Goal: Task Accomplishment & Management: Manage account settings

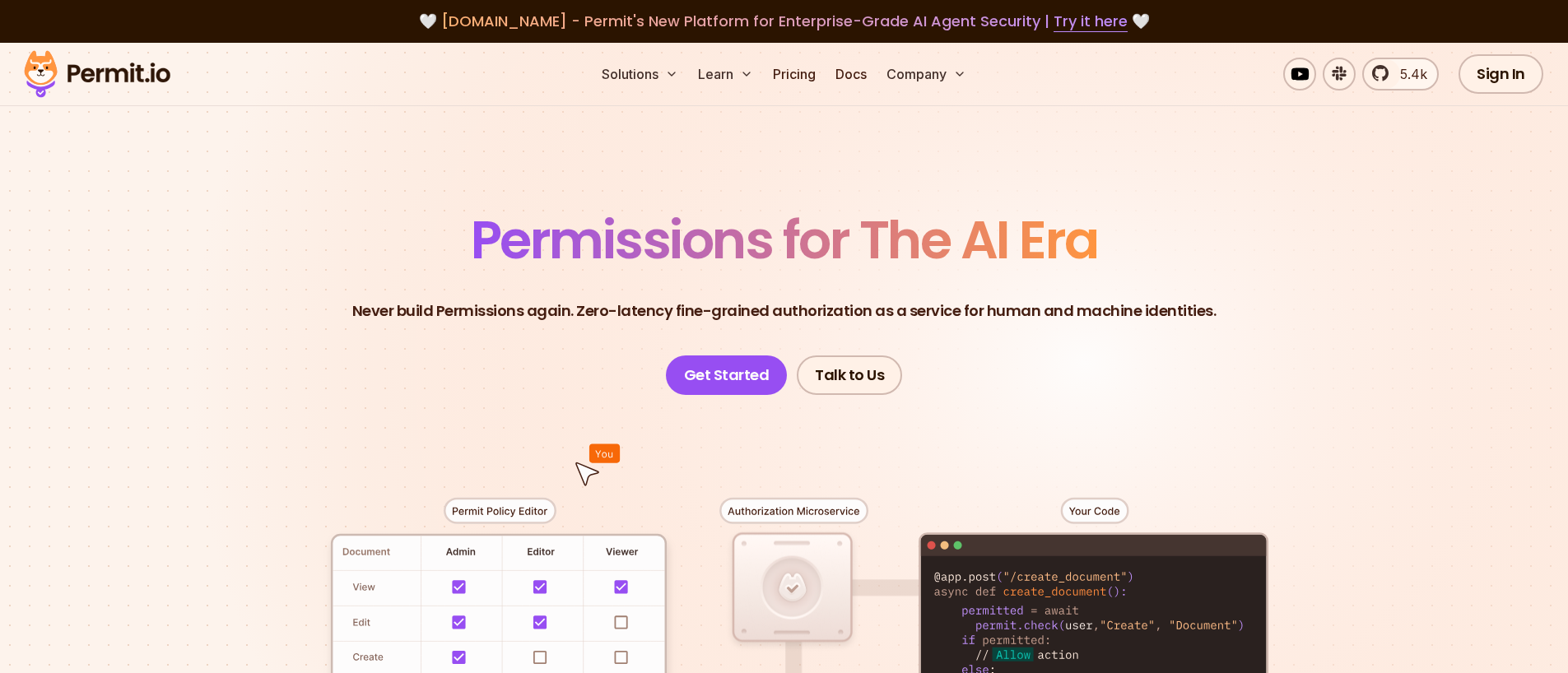
click at [1252, 306] on header "Permissions for The AI Era Never build Permissions again. Zero-latency fine-gra…" at bounding box center [784, 304] width 1152 height 181
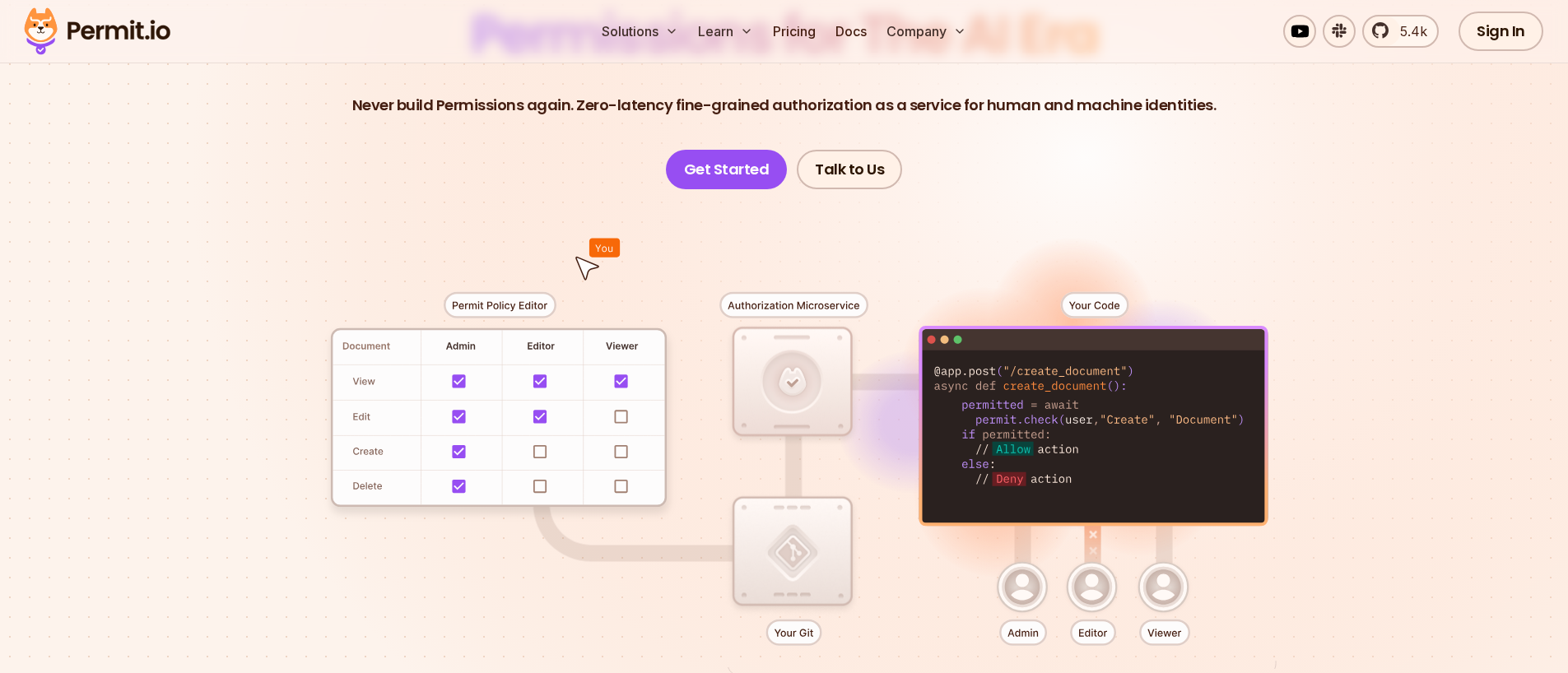
scroll to position [94, 0]
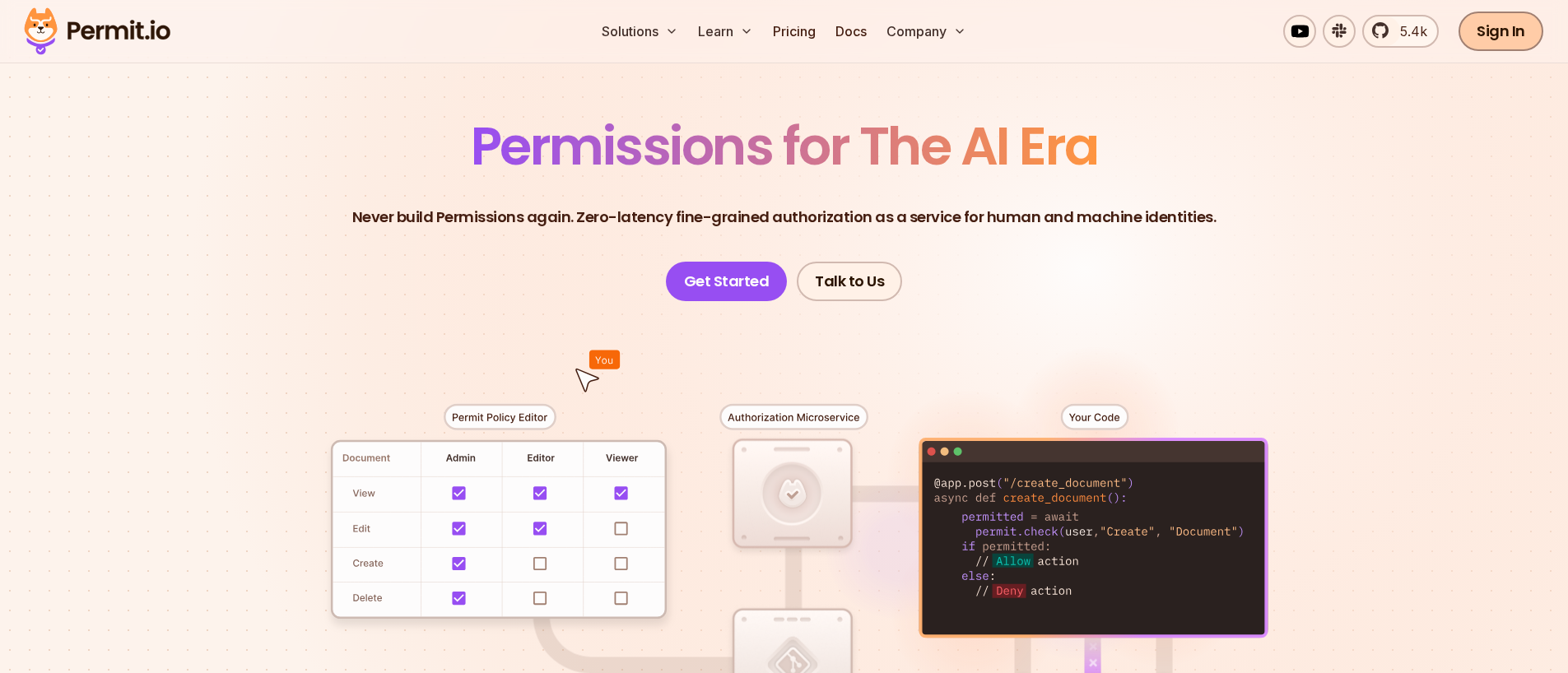
click at [1525, 32] on link "Sign In" at bounding box center [1500, 31] width 85 height 39
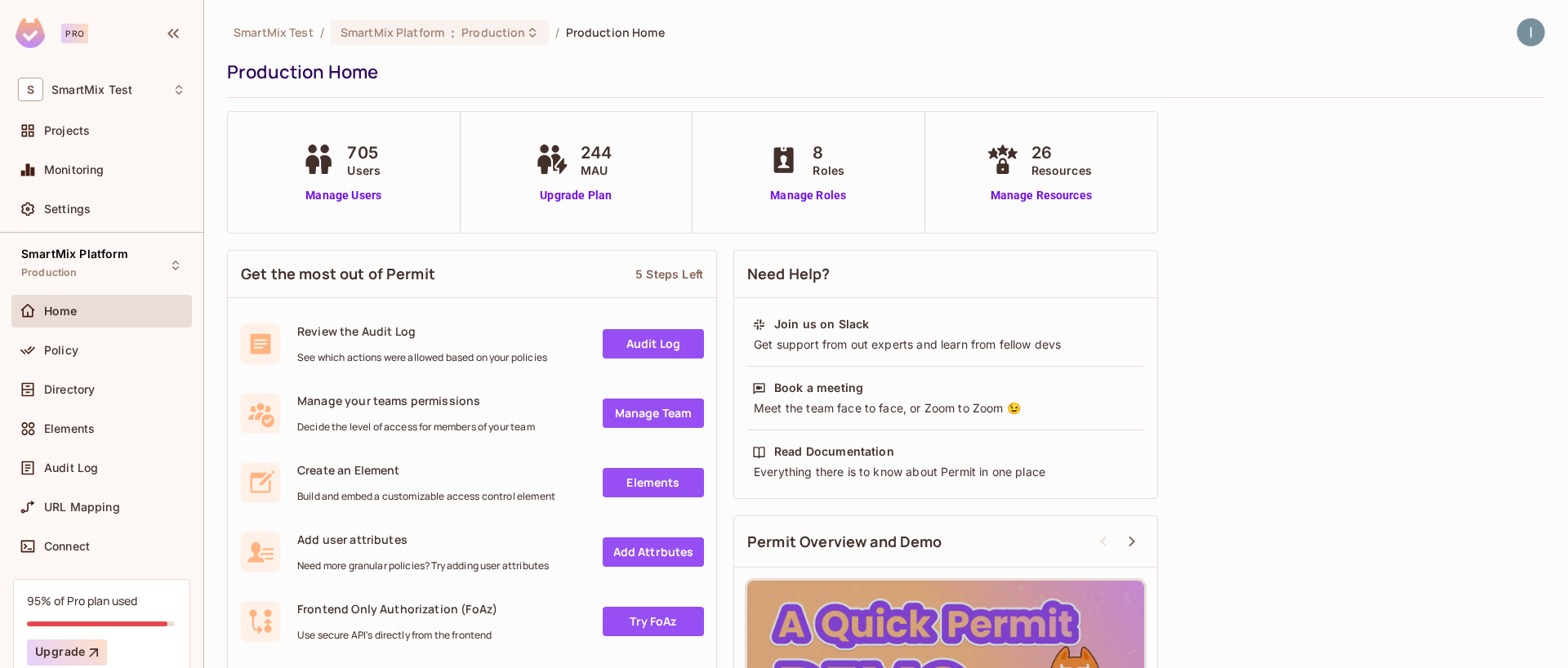
click at [597, 153] on span "244" at bounding box center [596, 153] width 31 height 25
click at [655, 169] on div "244 MAU Upgrade Plan" at bounding box center [576, 172] width 232 height 121
click at [1221, 331] on div "Get the most out of Permit 5 Steps Left Review the Audit Log See which actions …" at bounding box center [886, 540] width 1318 height 599
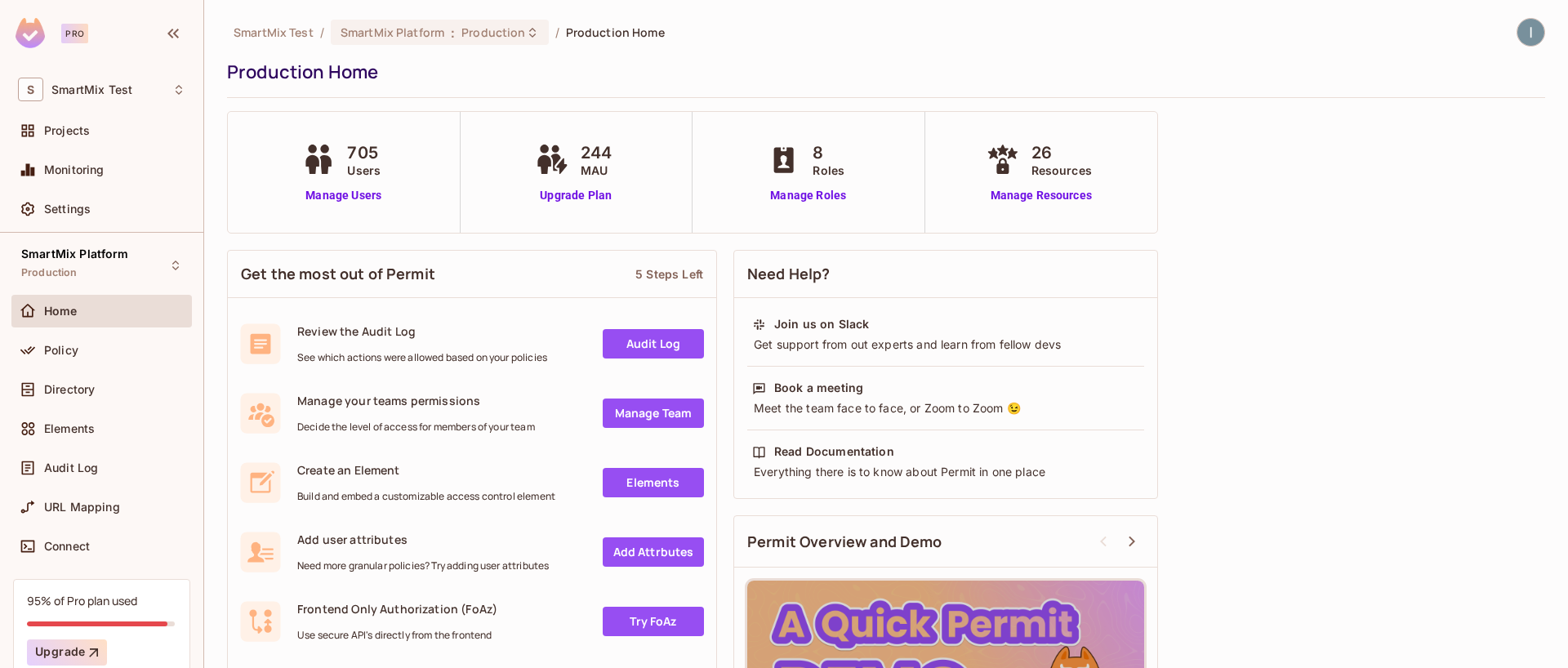
click at [1249, 236] on div "SmartMix Test / SmartMix Platform : Production / Production Home Production Hom…" at bounding box center [886, 428] width 1318 height 822
click at [1219, 318] on div "Get the most out of Permit 5 Steps Left Review the Audit Log See which actions …" at bounding box center [886, 540] width 1318 height 599
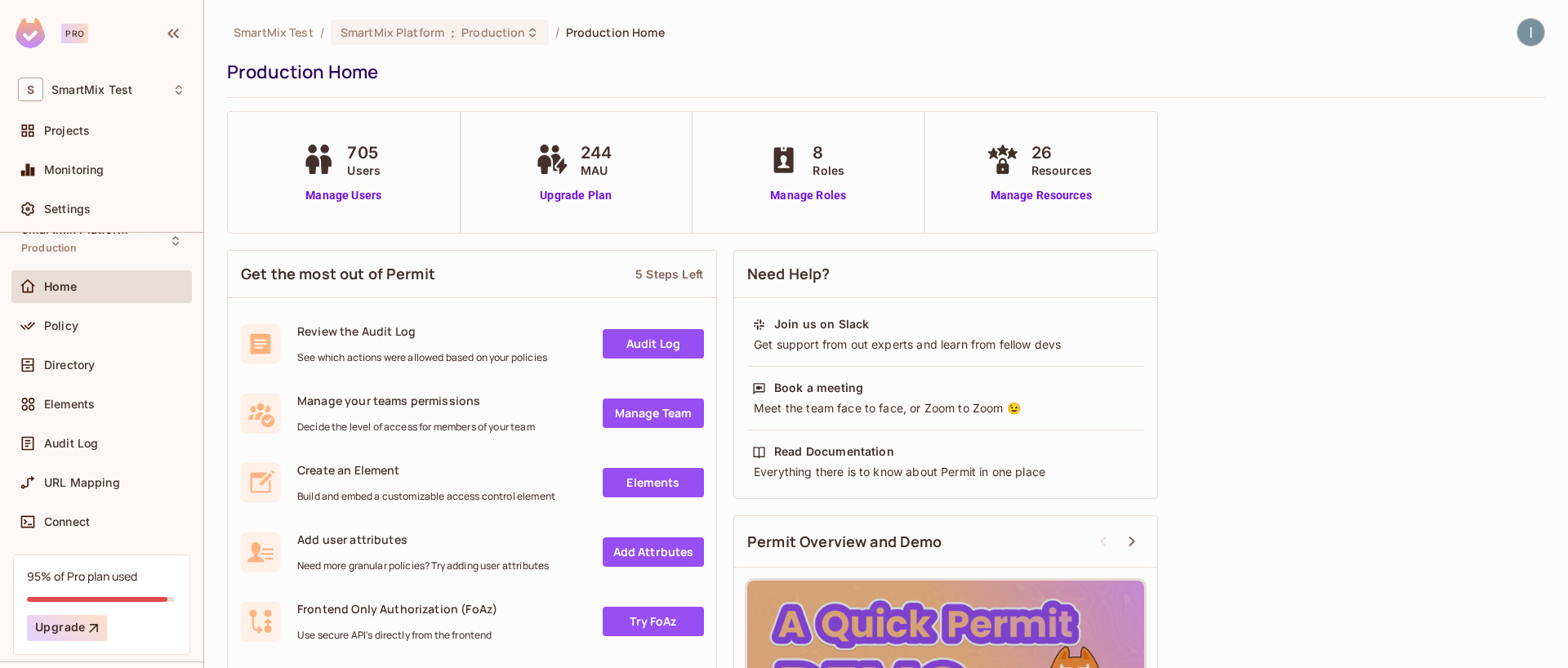
scroll to position [27, 0]
click at [70, 329] on div "Policy" at bounding box center [101, 324] width 168 height 20
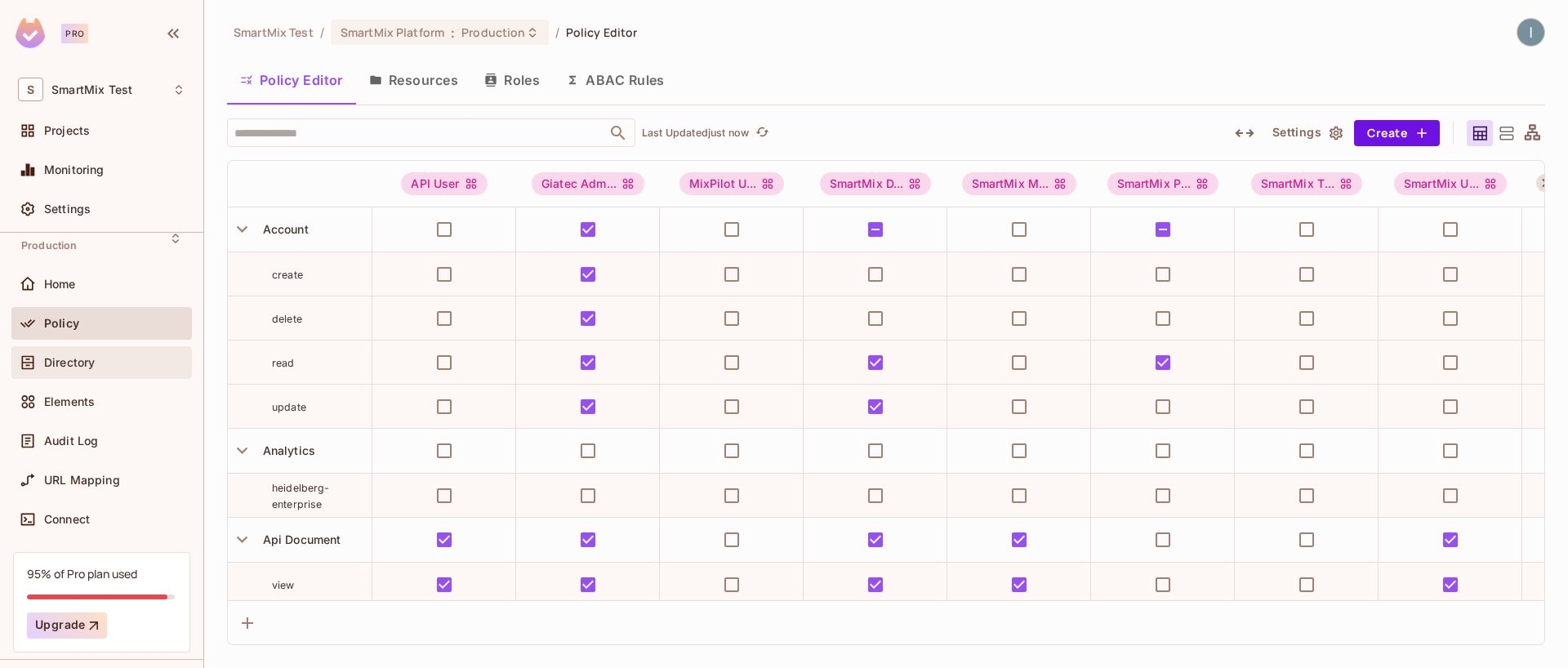
click at [75, 365] on span "Directory" at bounding box center [69, 362] width 51 height 13
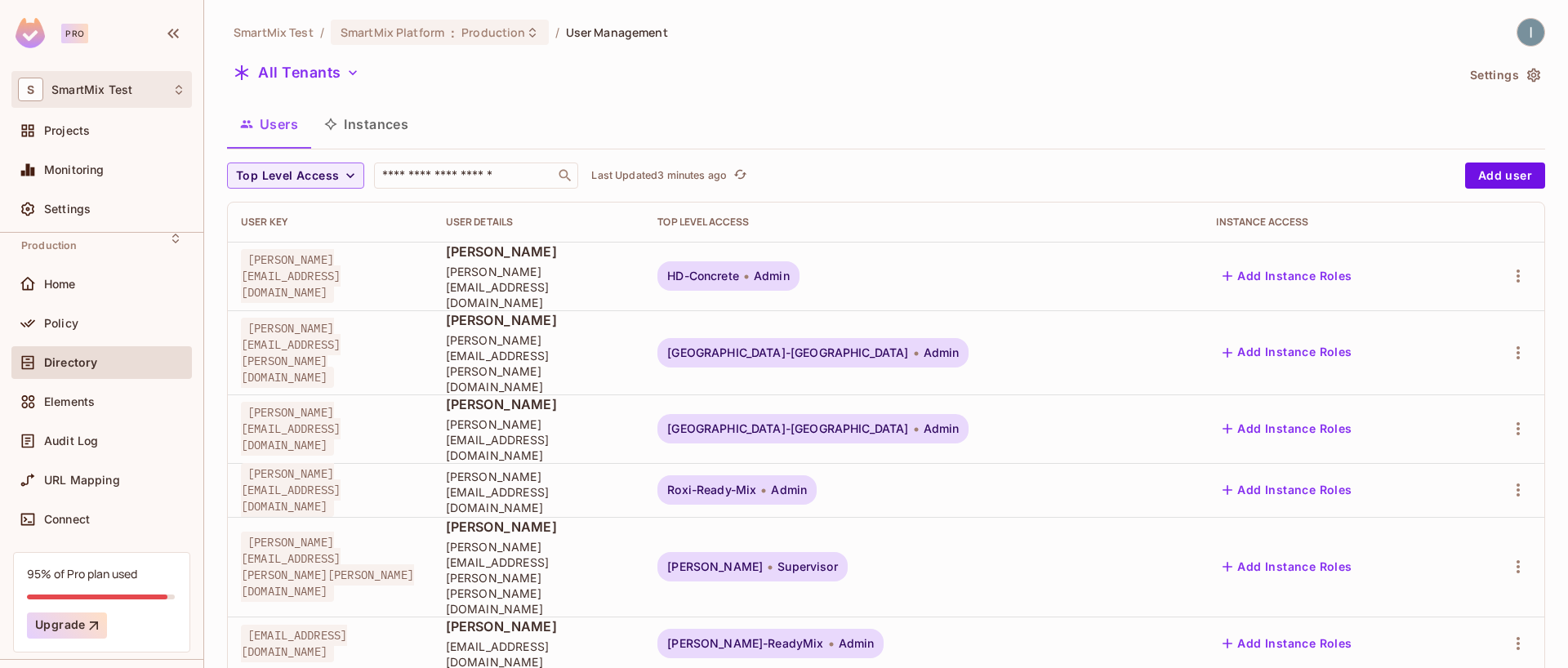
click at [133, 88] on div "S SmartMix Test" at bounding box center [101, 89] width 168 height 24
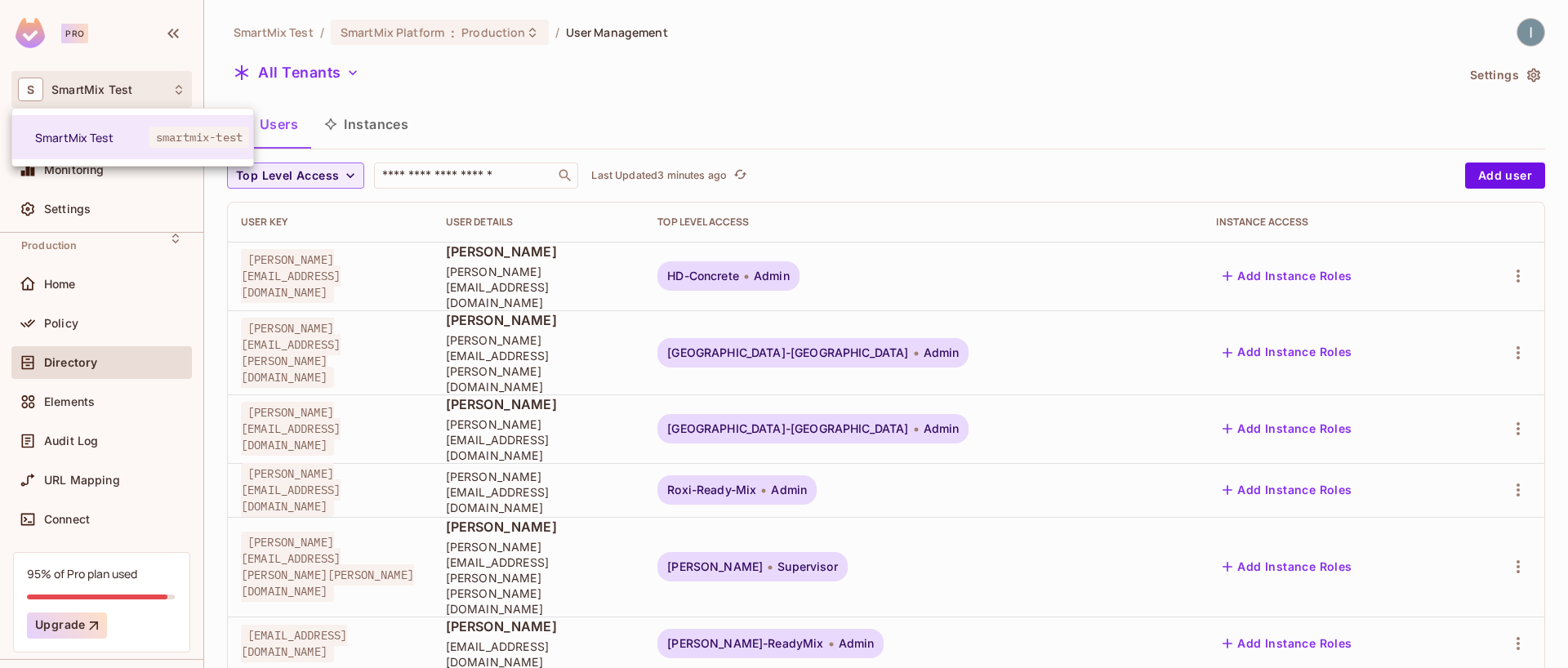
click at [573, 96] on div at bounding box center [784, 334] width 1568 height 668
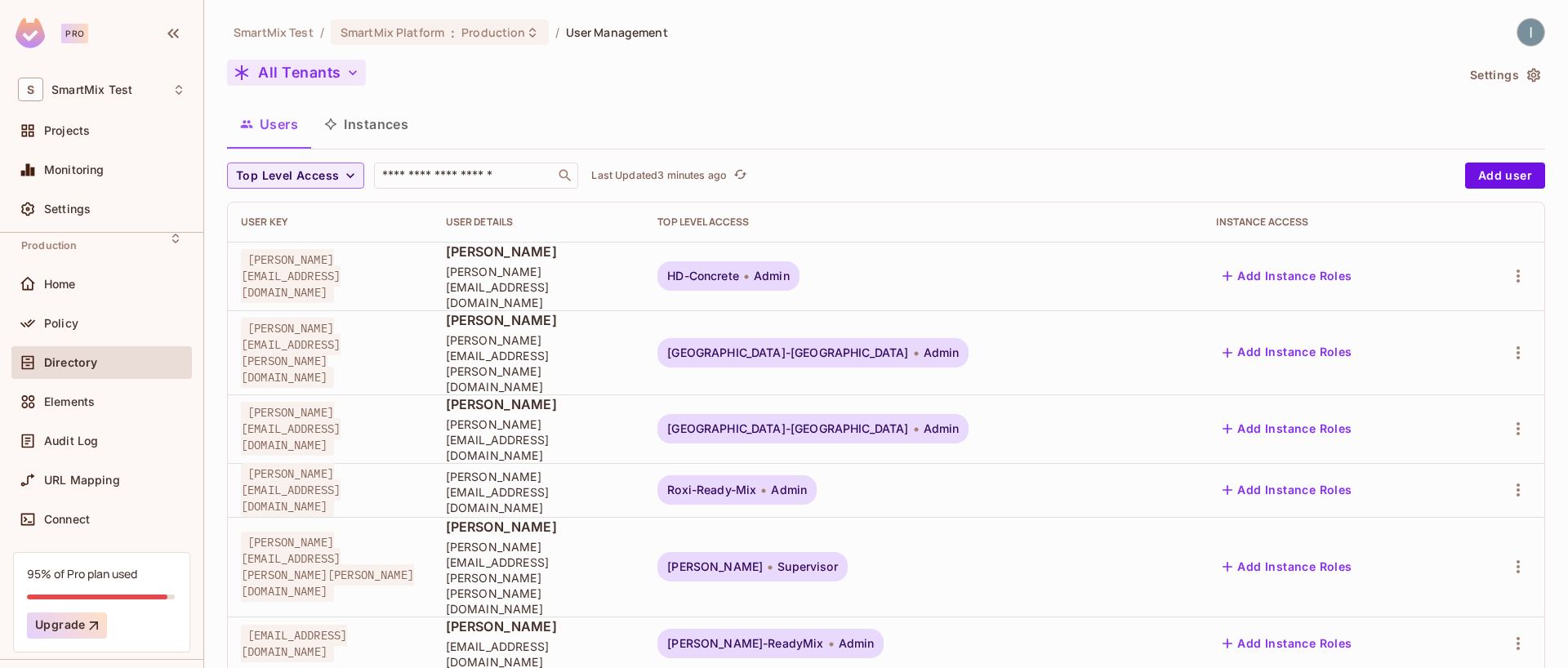
click at [339, 67] on button "All Tenants" at bounding box center [296, 72] width 138 height 26
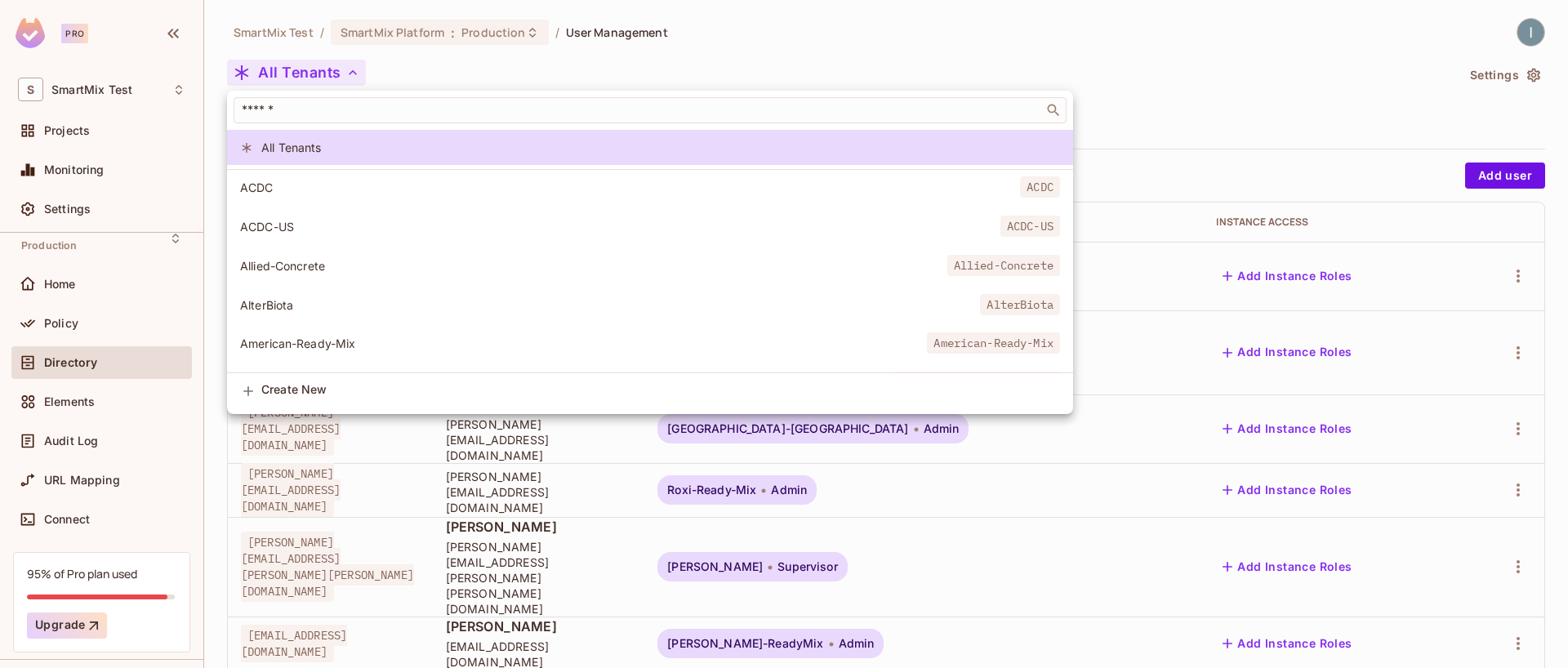
drag, startPoint x: 632, startPoint y: 79, endPoint x: 618, endPoint y: 79, distance: 14.0
click at [632, 79] on div at bounding box center [784, 334] width 1568 height 668
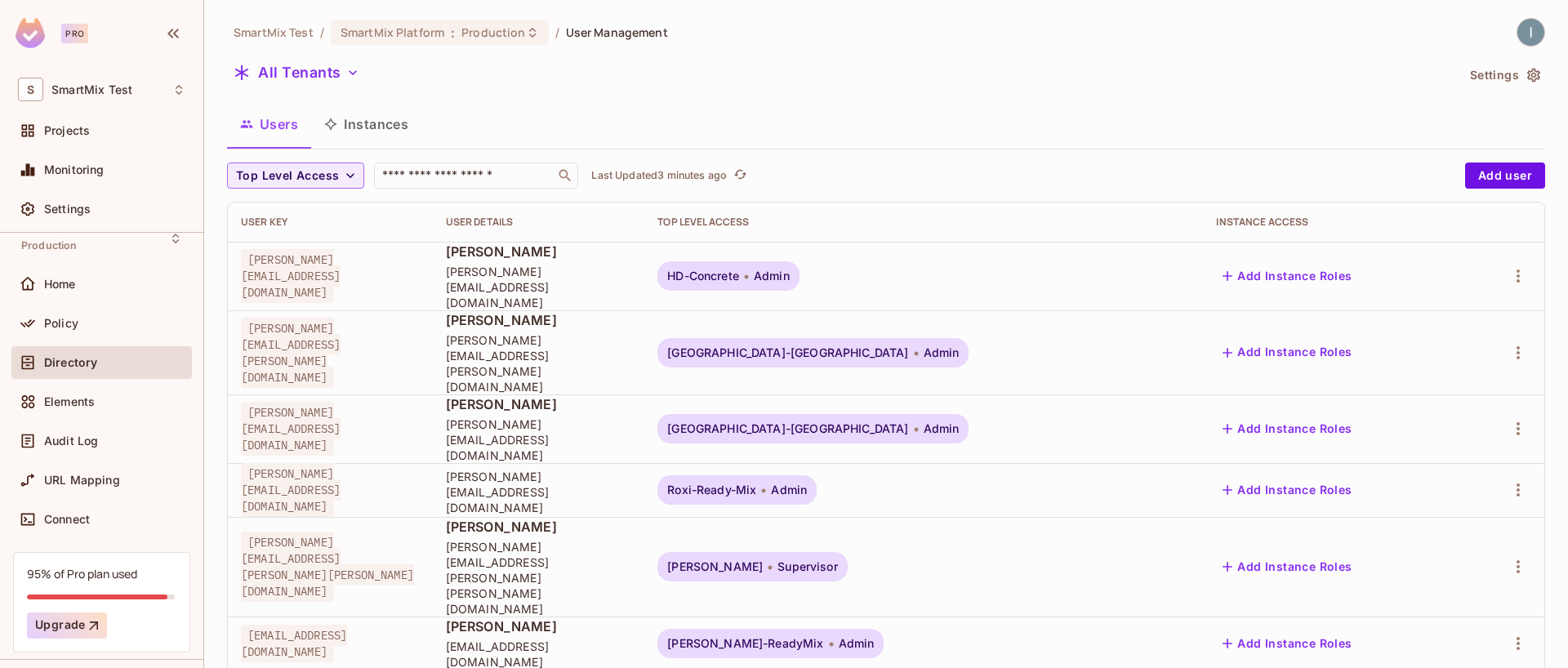
click at [539, 66] on div "​ All Tenants ACDC ACDC ACDC-US ACDC-US Allied-Concrete Allied-Concrete AlterBi…" at bounding box center [784, 334] width 1568 height 668
click at [102, 171] on span "Monitoring" at bounding box center [74, 169] width 60 height 13
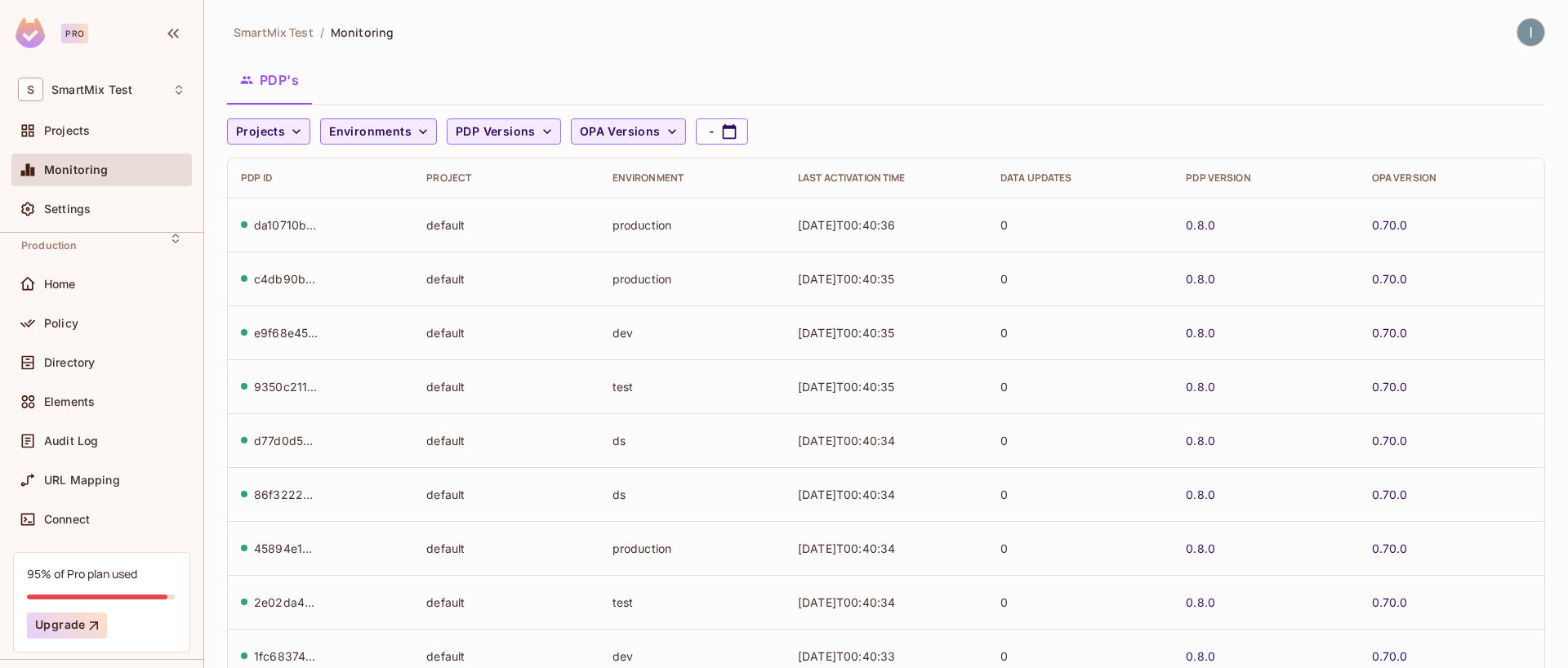
click at [657, 178] on div "Environment" at bounding box center [692, 177] width 160 height 13
click at [1010, 177] on div "Data Updates" at bounding box center [1080, 177] width 160 height 13
click at [889, 228] on td "2025-10-15T00:40:36" at bounding box center [886, 224] width 202 height 54
click at [858, 177] on div "Last Activation Time" at bounding box center [885, 177] width 176 height 13
click at [384, 135] on span "Environments" at bounding box center [370, 131] width 82 height 20
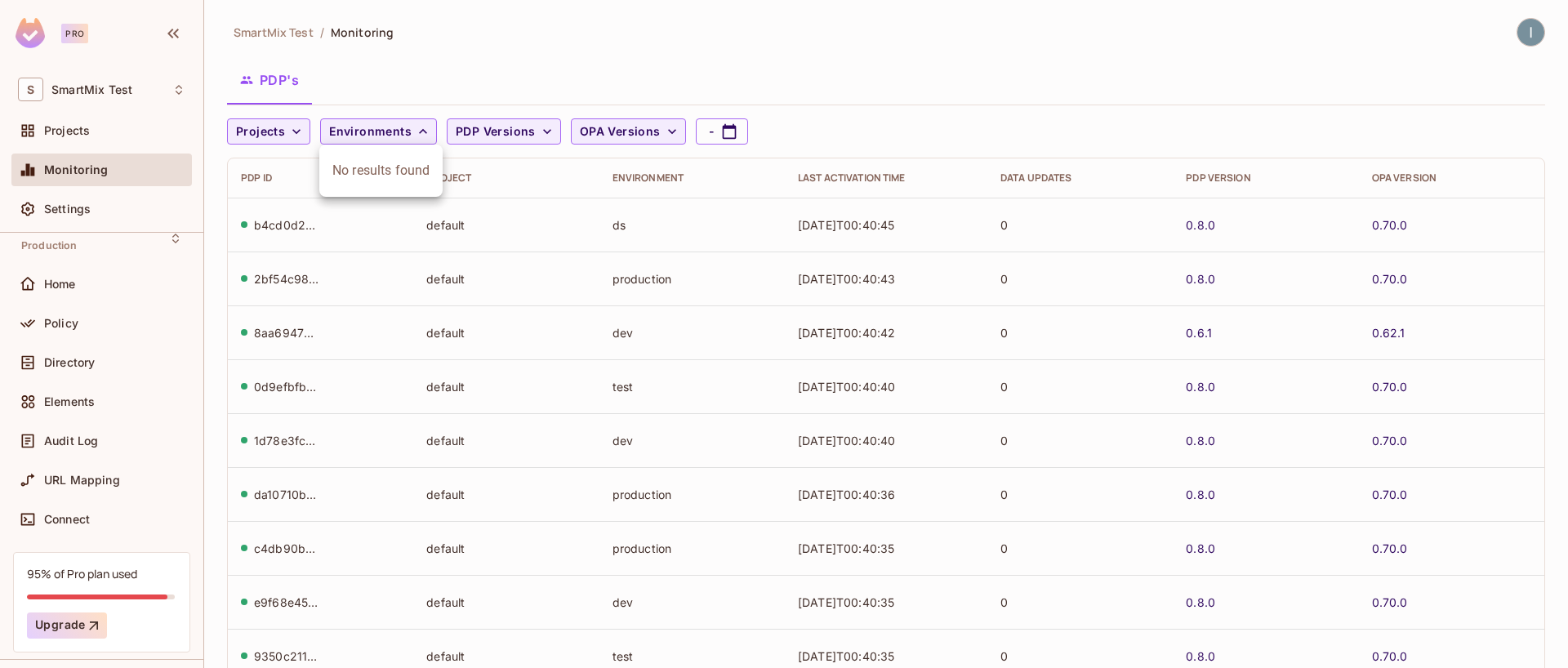
click at [401, 133] on div at bounding box center [784, 334] width 1568 height 668
click at [404, 132] on span "Environments" at bounding box center [370, 131] width 82 height 20
click at [412, 130] on div at bounding box center [784, 334] width 1568 height 668
click at [415, 130] on icon "button" at bounding box center [423, 131] width 16 height 16
click at [413, 130] on div at bounding box center [784, 334] width 1568 height 668
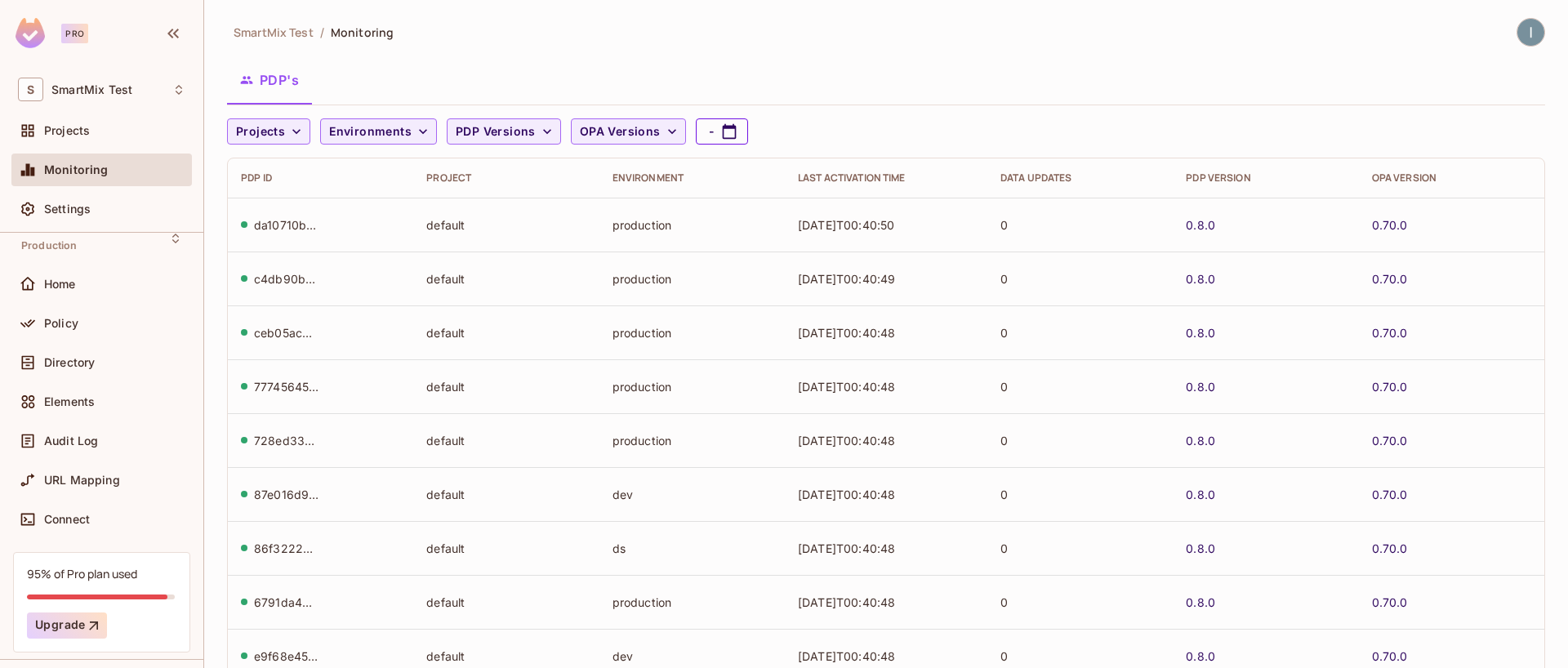
click at [726, 124] on icon "button" at bounding box center [730, 131] width 14 height 15
select select "*"
select select "****"
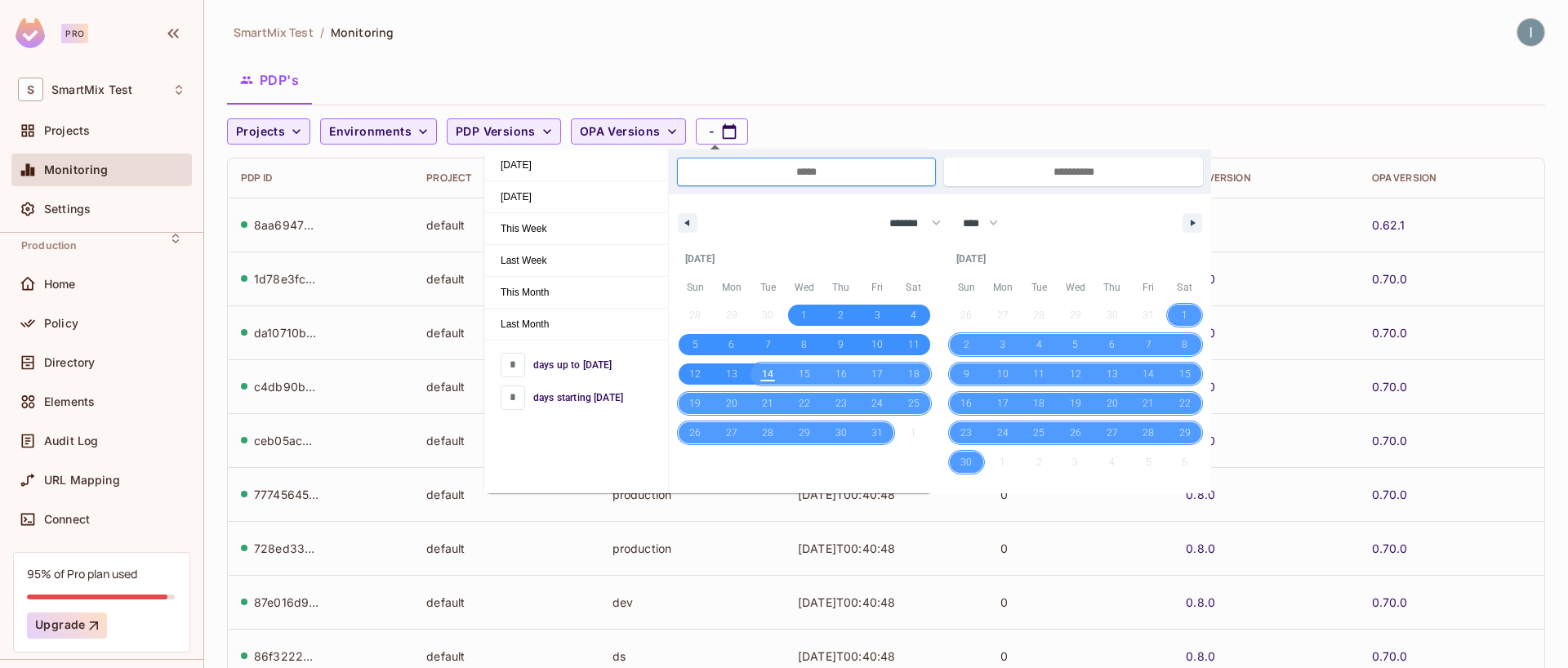
click at [768, 380] on span "14" at bounding box center [767, 373] width 12 height 29
type input "*"
type input "**********"
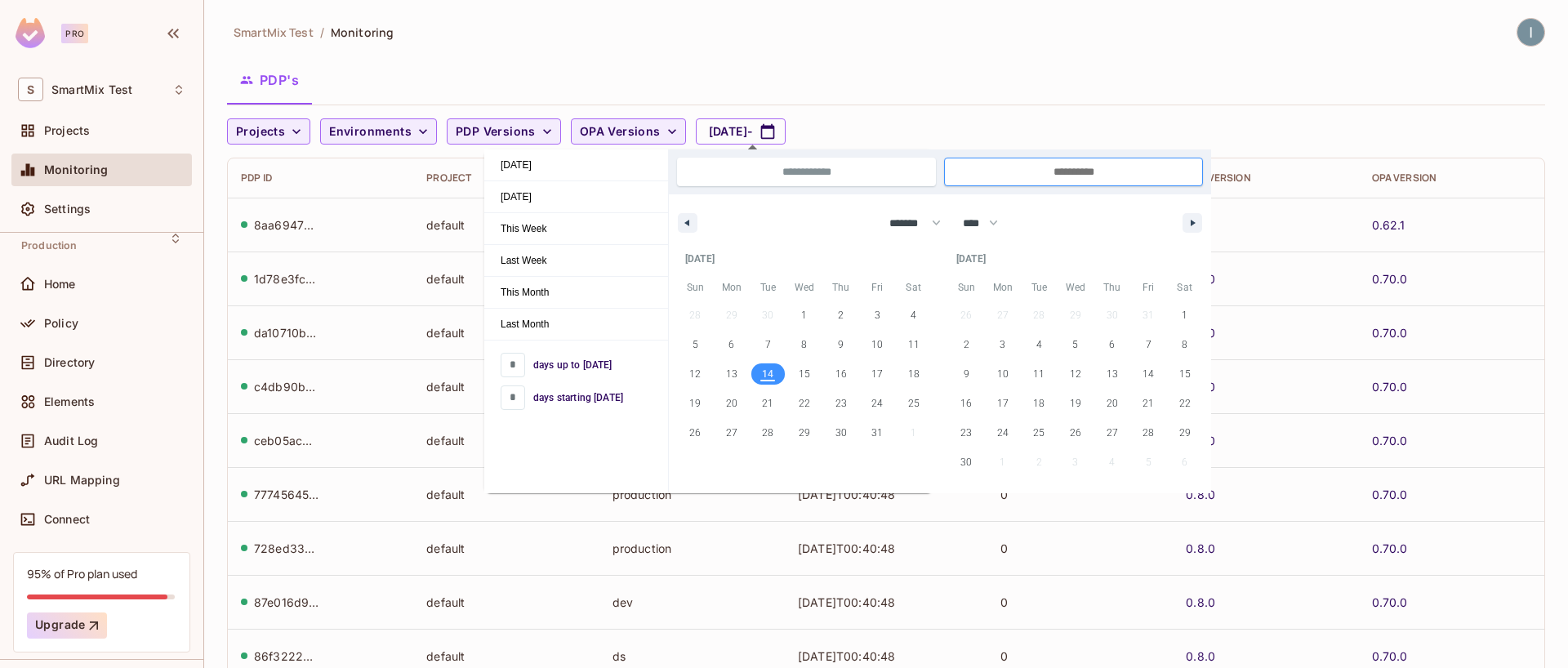
click at [767, 379] on span "14" at bounding box center [767, 373] width 12 height 29
type input "*"
type input "**********"
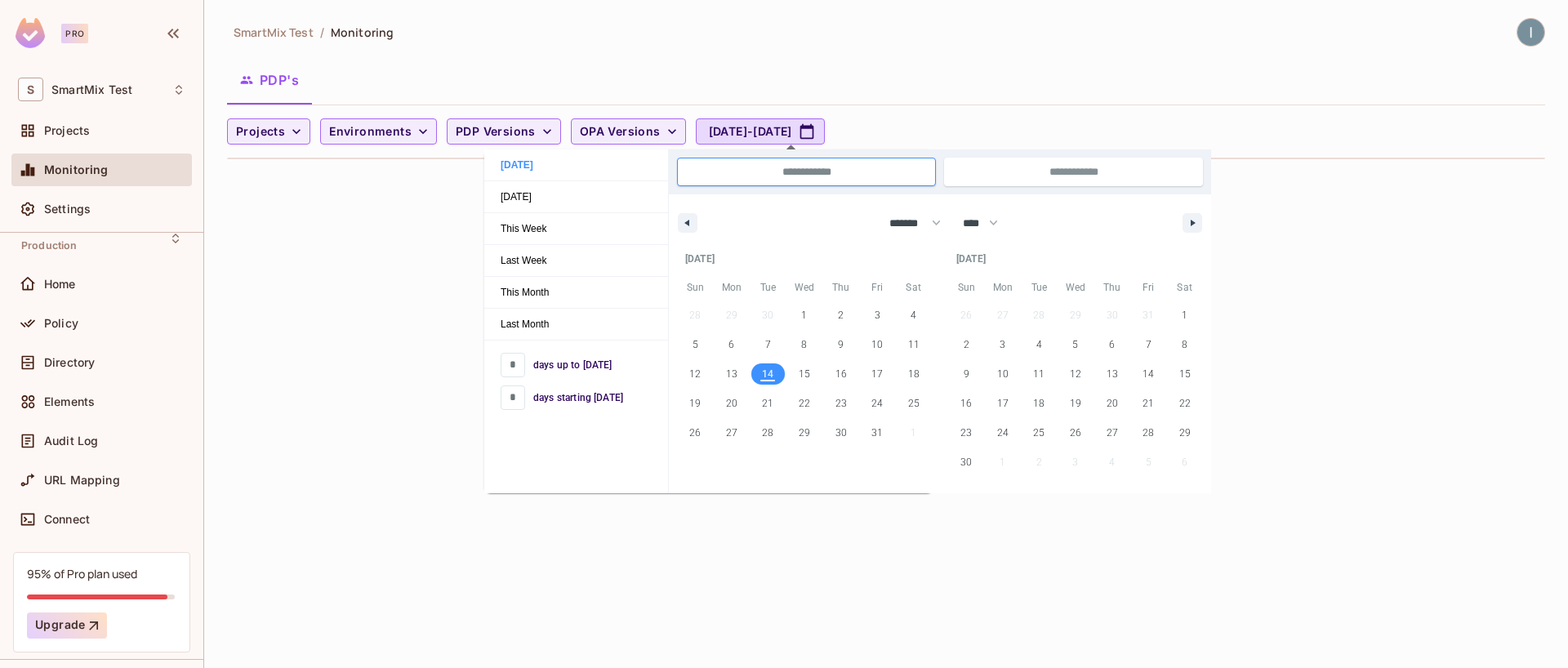
click at [1076, 122] on div "Projects Environments PDP Versions OPA Versions [DATE] - [DATE]" at bounding box center [882, 130] width 1310 height 26
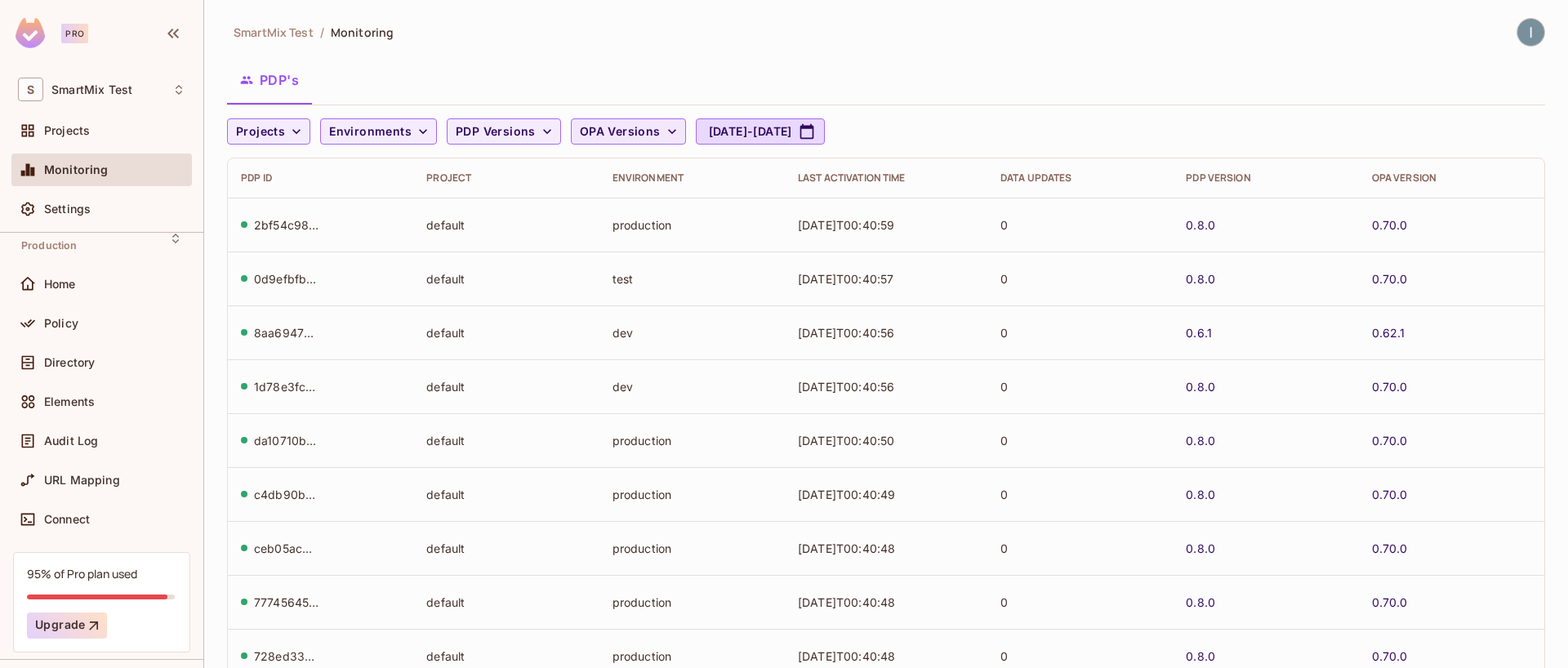
click at [599, 129] on span "OPA Versions" at bounding box center [620, 131] width 81 height 20
click at [599, 129] on div at bounding box center [784, 334] width 1568 height 668
click at [405, 138] on span "Environments" at bounding box center [370, 131] width 82 height 20
click at [405, 138] on div at bounding box center [784, 334] width 1568 height 668
click at [517, 134] on span "PDP Versions" at bounding box center [496, 131] width 80 height 20
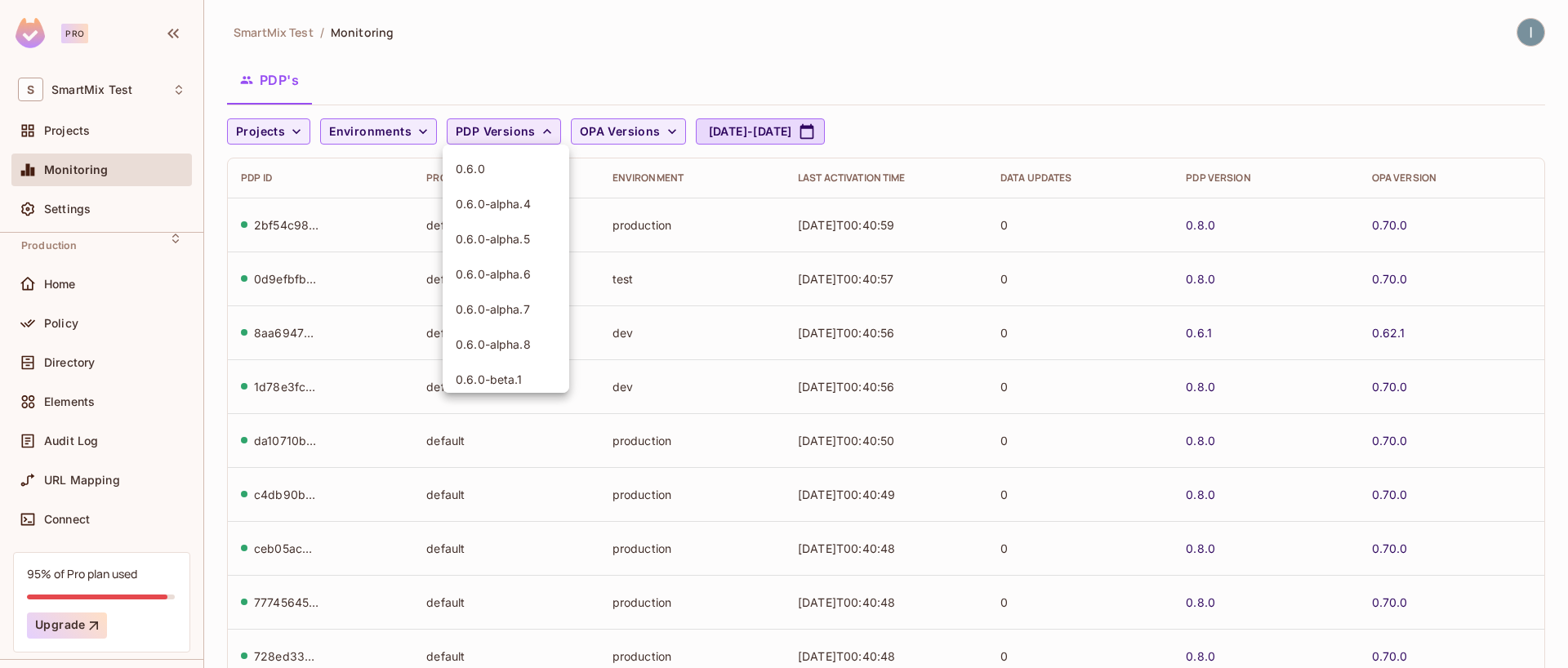
click at [517, 134] on div at bounding box center [784, 334] width 1568 height 668
click at [720, 137] on button "Oct 14, 2025 - Oct 14, 2025" at bounding box center [759, 130] width 129 height 26
select select "*"
select select "****"
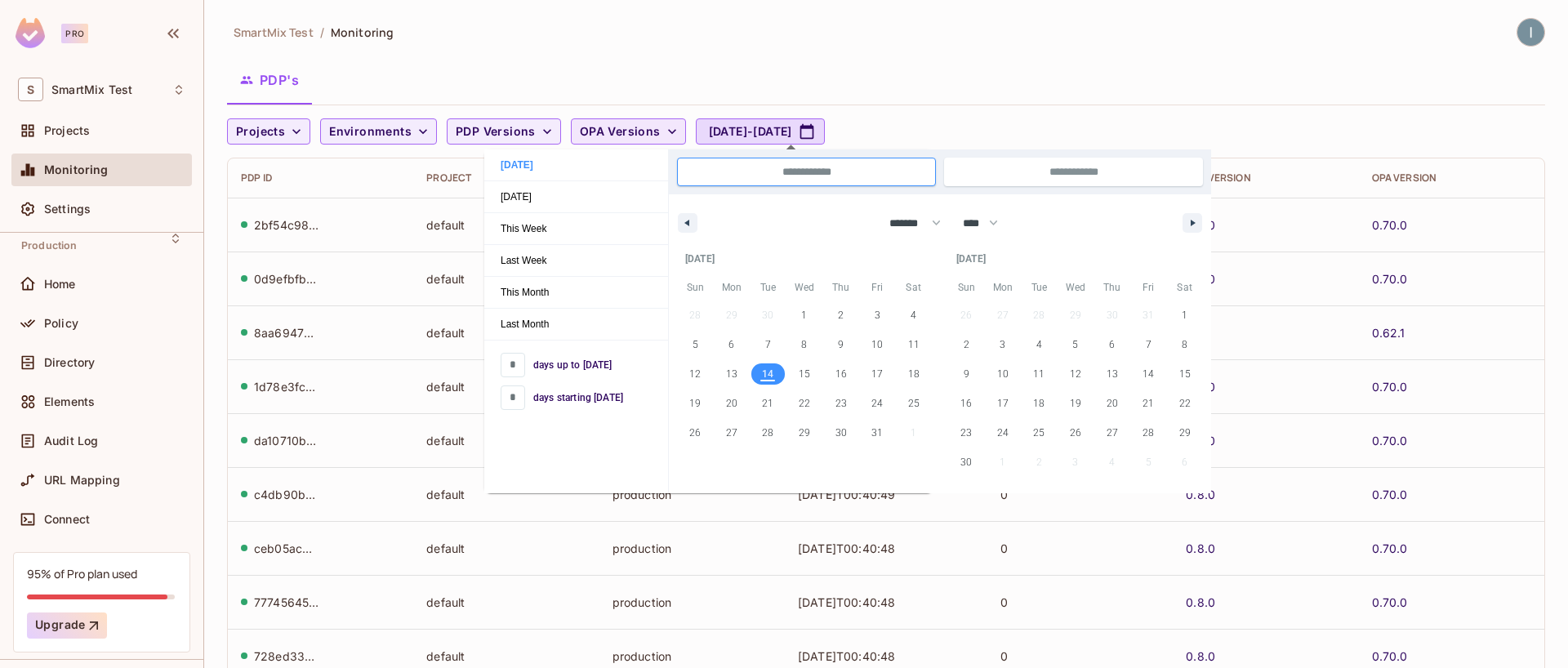
click at [671, 135] on icon "button" at bounding box center [671, 131] width 16 height 16
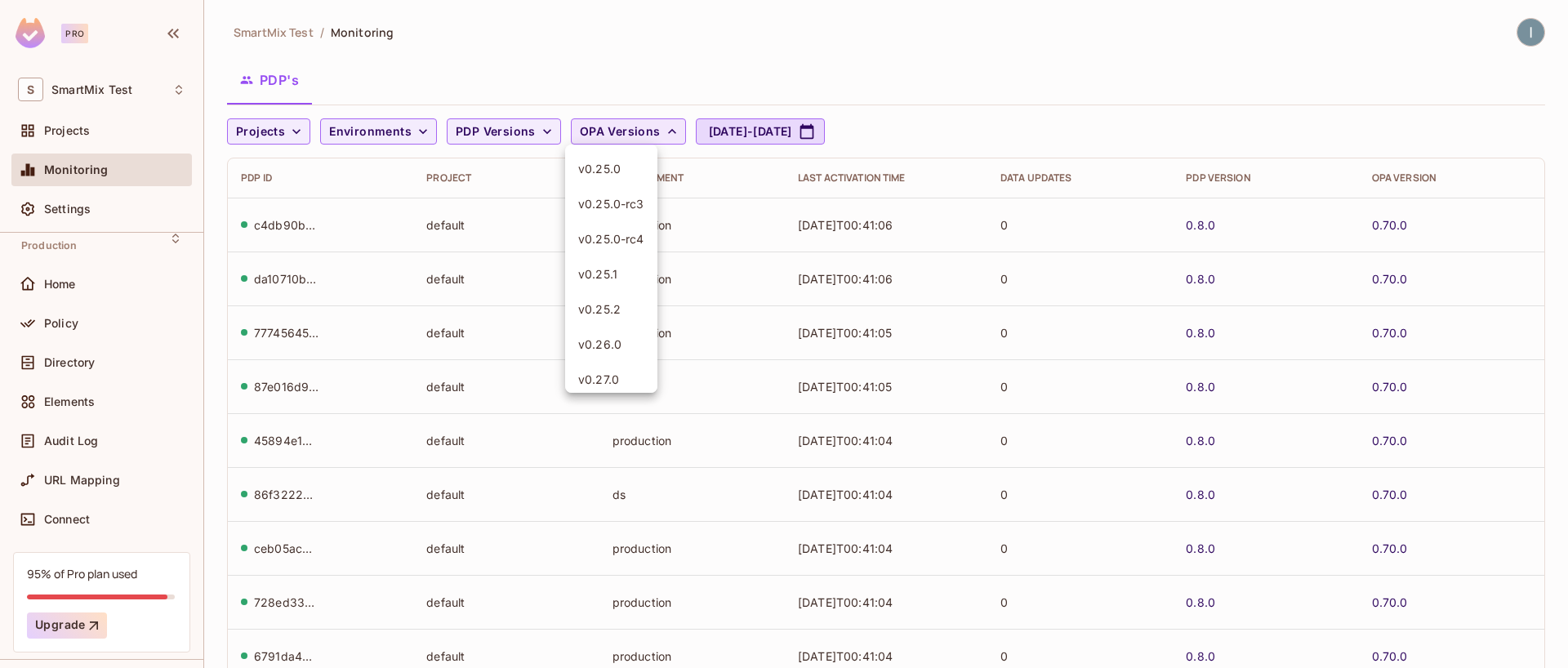
click at [665, 130] on div at bounding box center [784, 334] width 1568 height 668
click at [294, 130] on icon "button" at bounding box center [296, 131] width 16 height 16
click at [290, 171] on span "SmartMix Platform" at bounding box center [291, 168] width 101 height 15
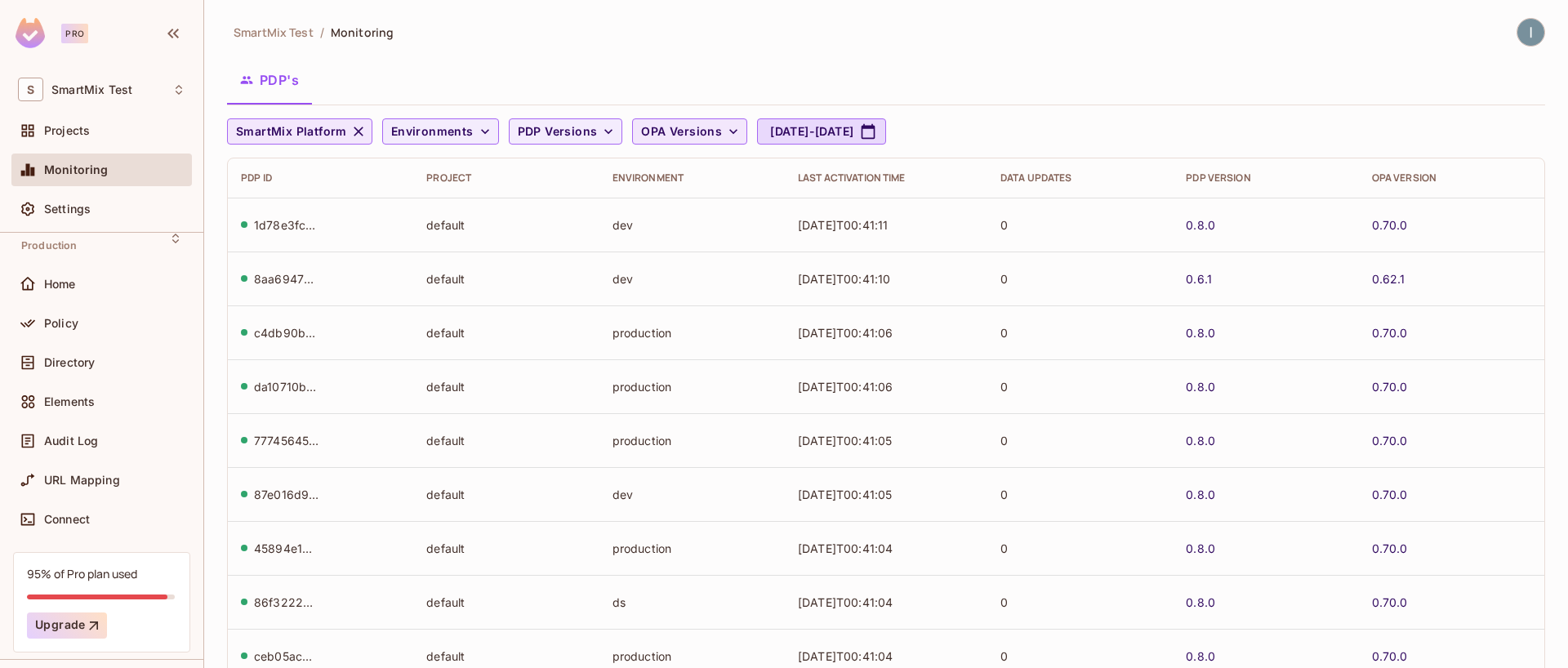
click at [646, 178] on div "Environment" at bounding box center [692, 177] width 160 height 13
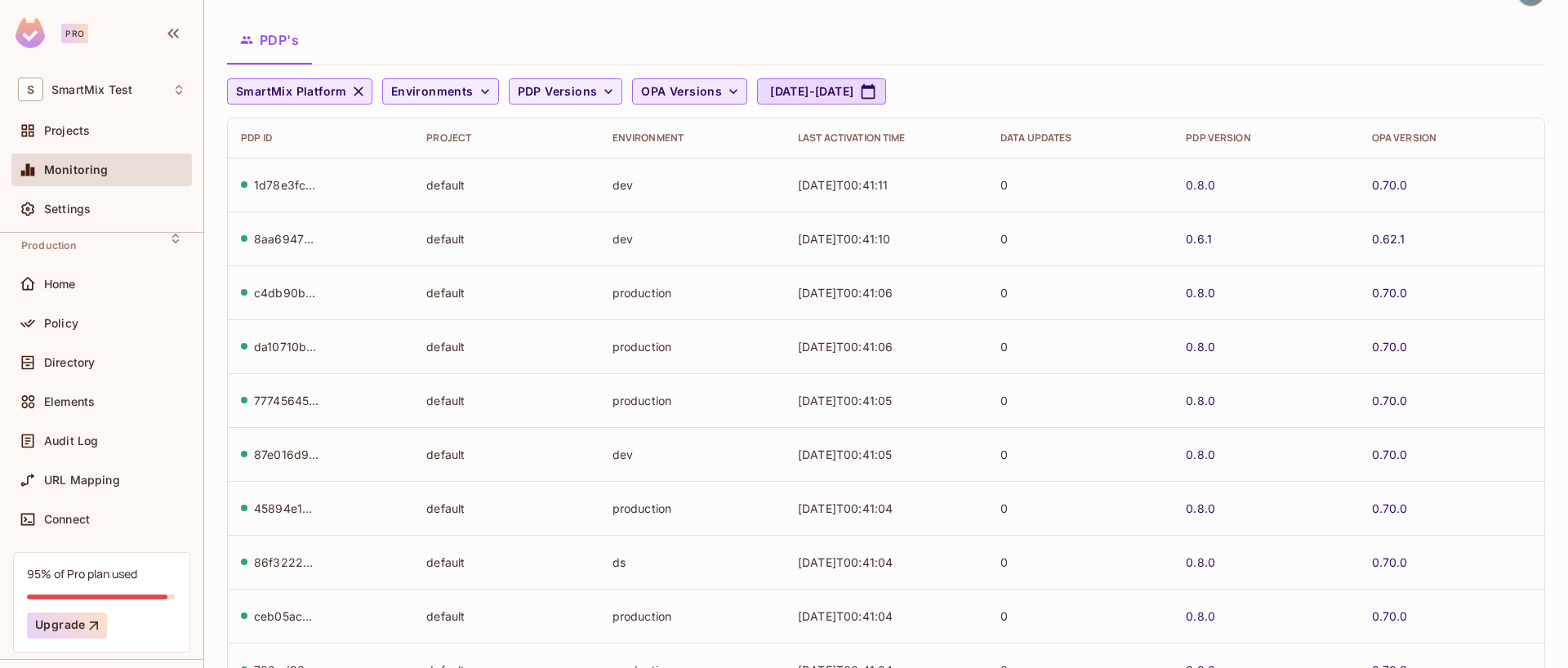
scroll to position [41, 0]
click at [851, 293] on td "2025-10-15T00:41:06" at bounding box center [886, 291] width 202 height 54
click at [851, 334] on td "2025-10-15T00:41:06" at bounding box center [886, 345] width 202 height 54
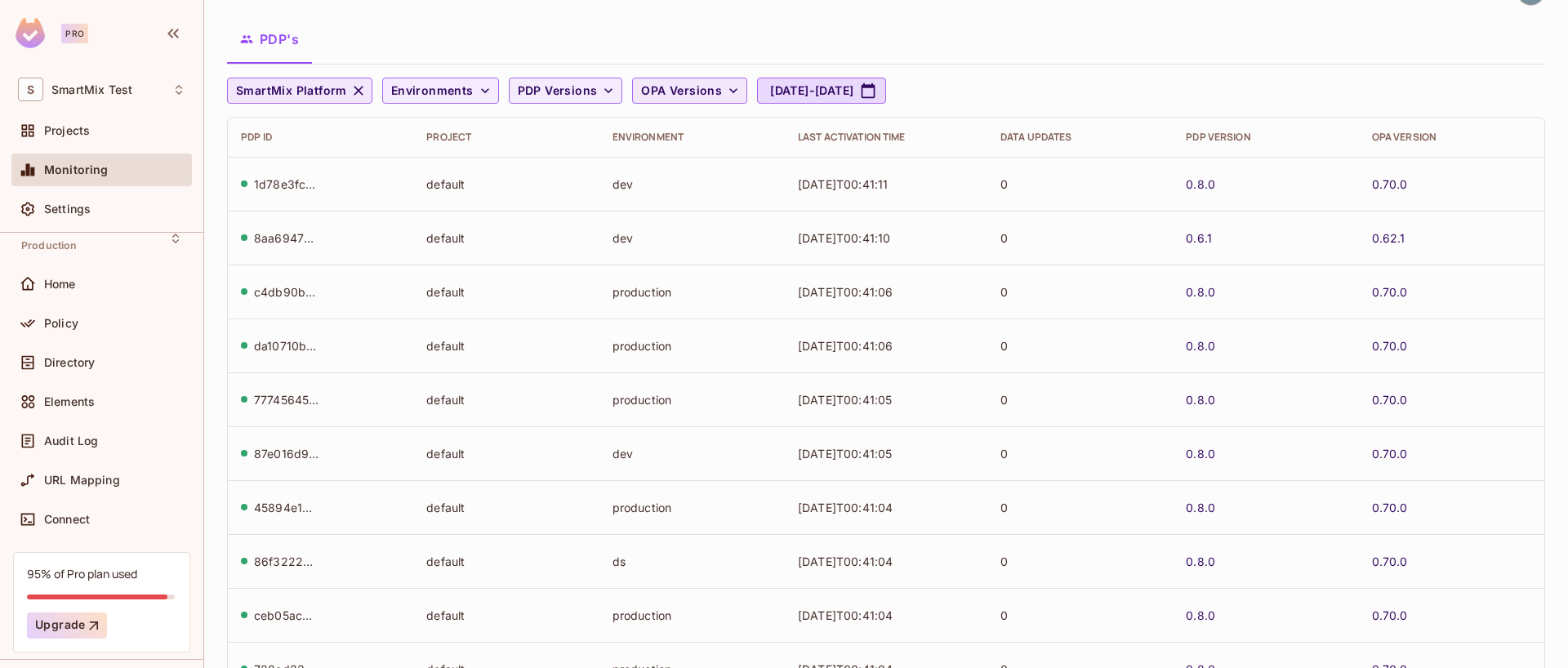
click at [850, 335] on td "2025-10-15T00:41:06" at bounding box center [886, 345] width 202 height 54
click at [889, 355] on td "2025-10-15T00:41:06" at bounding box center [886, 345] width 202 height 54
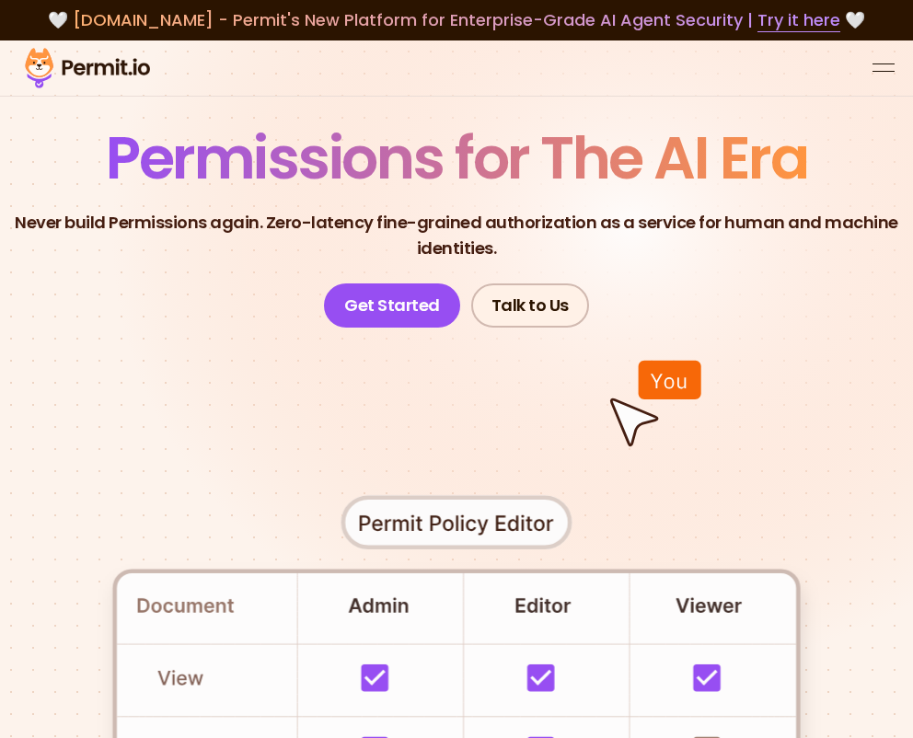
click at [886, 62] on button "open menu" at bounding box center [884, 68] width 22 height 22
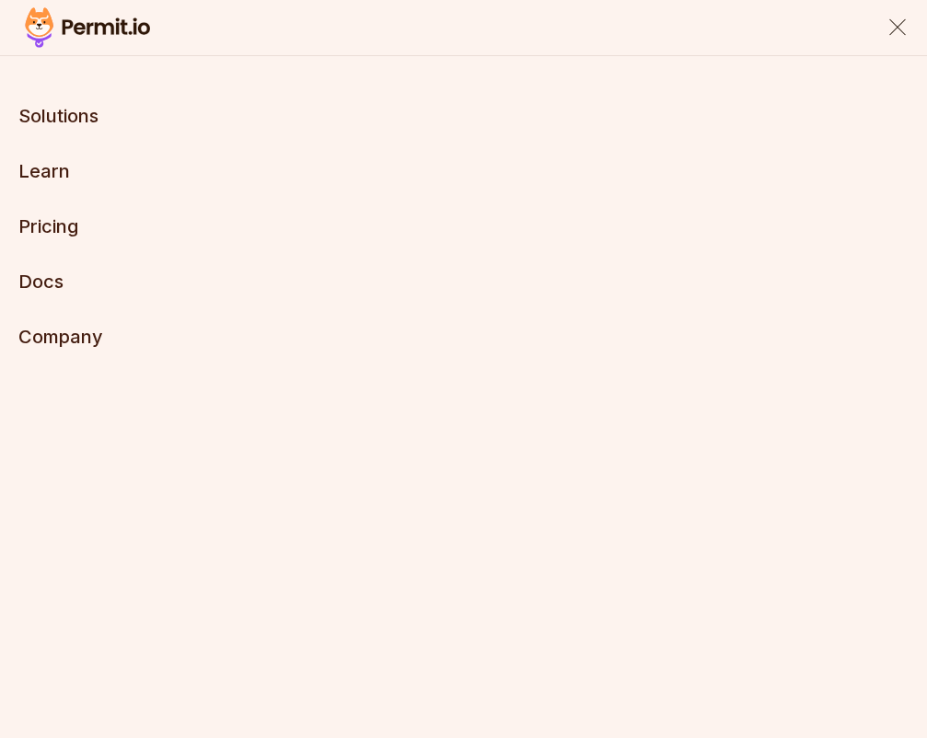
click at [892, 25] on button "close menu" at bounding box center [898, 28] width 22 height 22
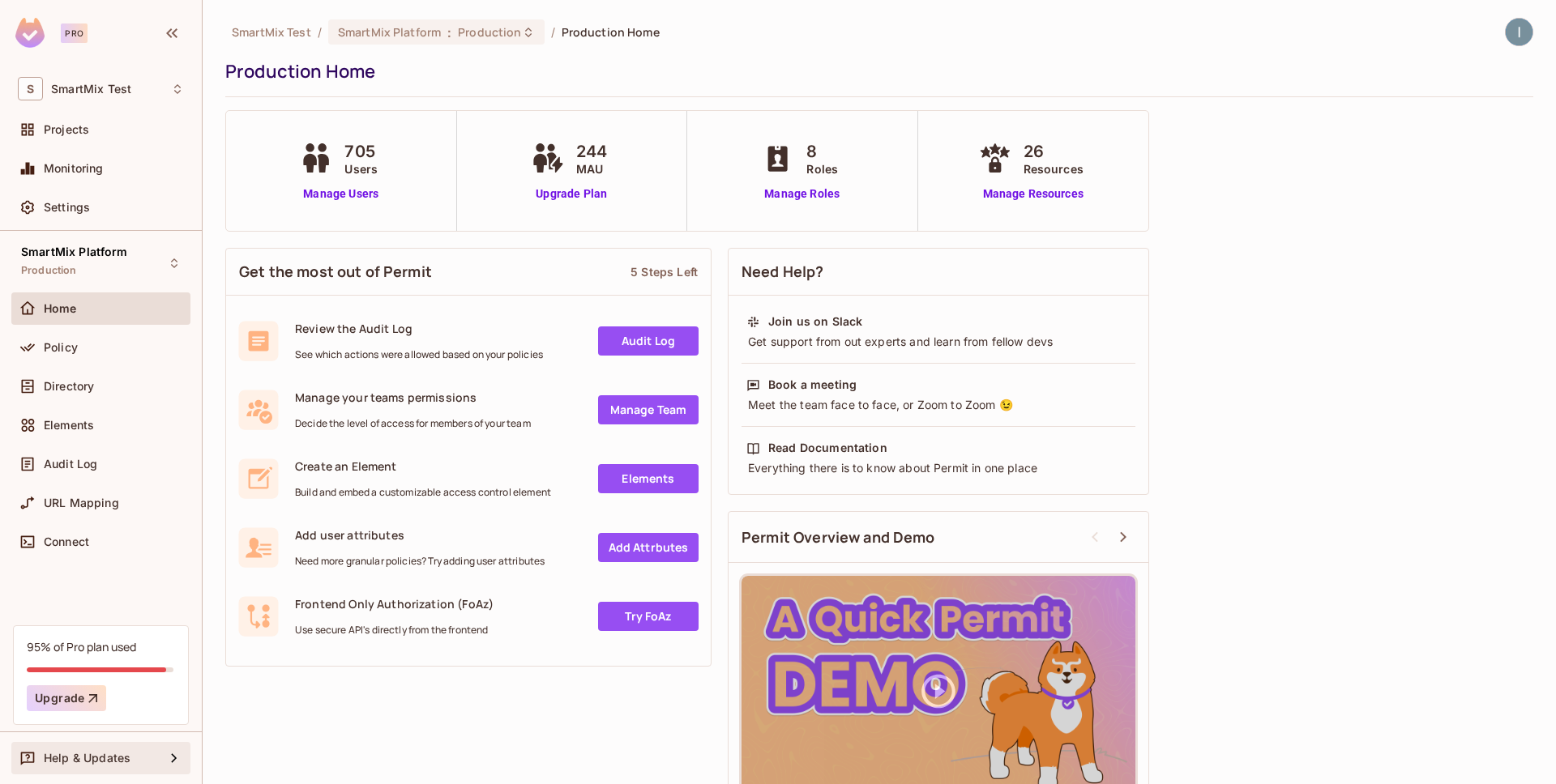
click at [173, 760] on icon at bounding box center [174, 758] width 19 height 19
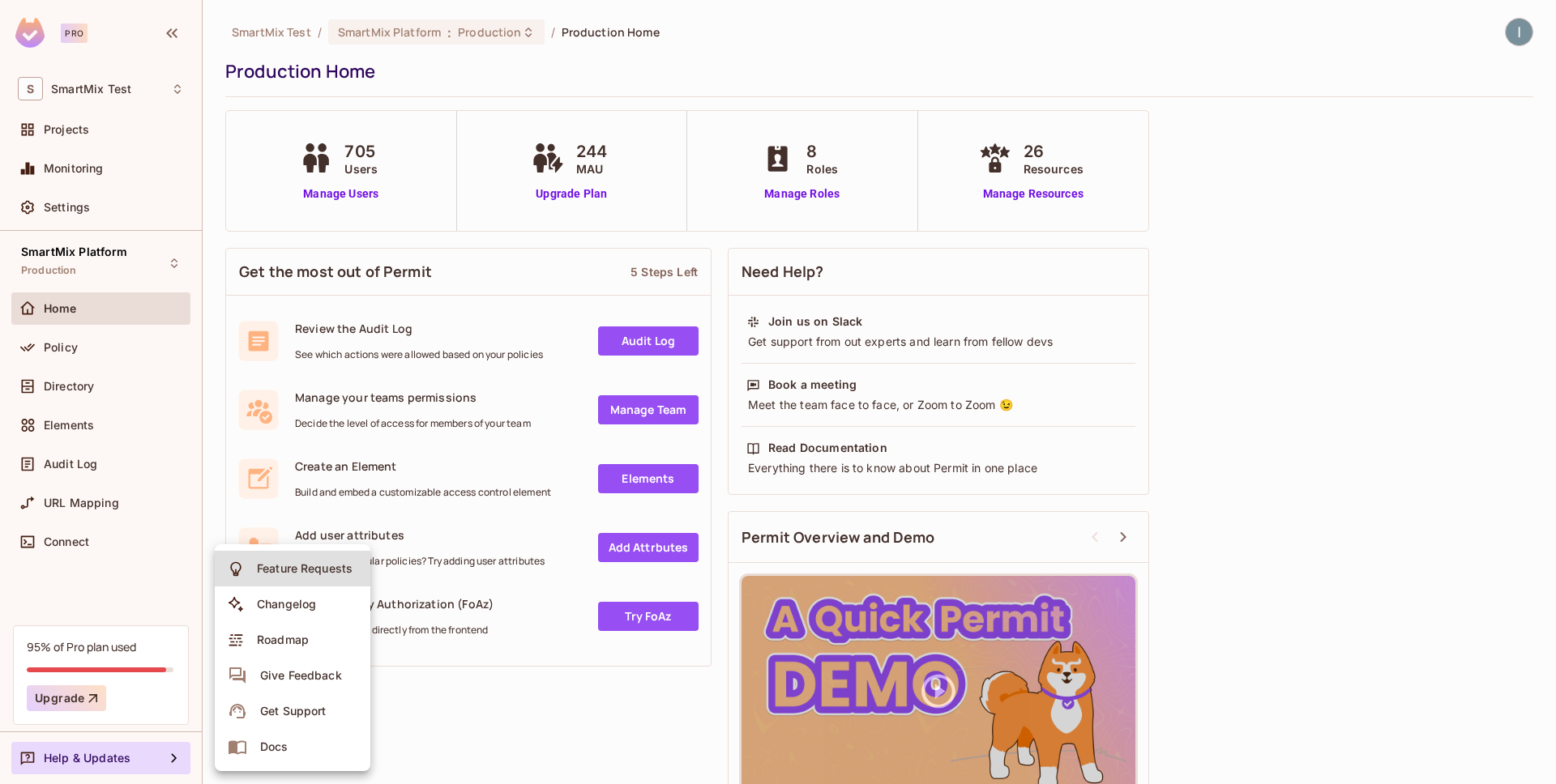
click at [216, 378] on div at bounding box center [778, 392] width 1556 height 784
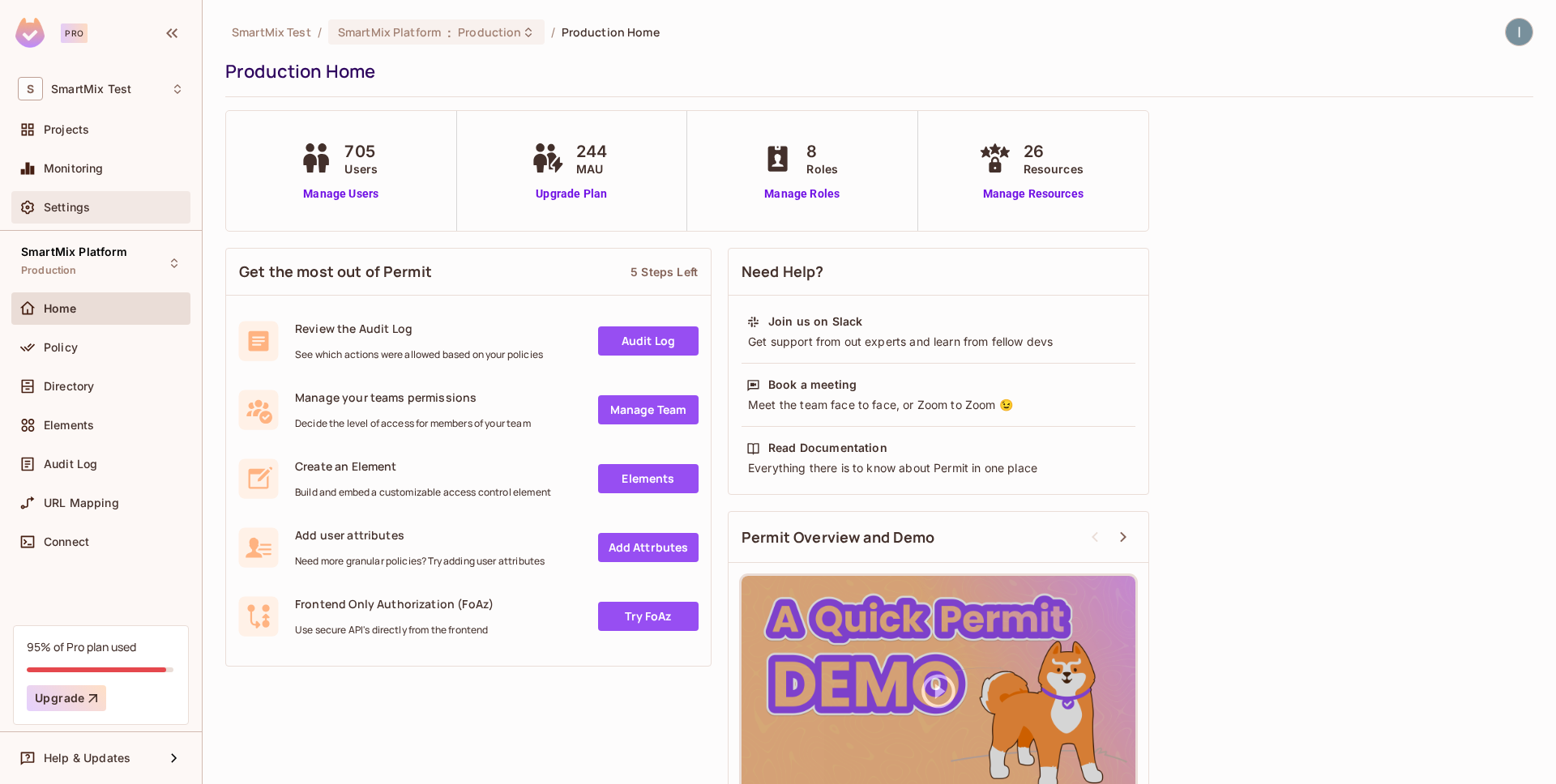
click at [86, 202] on span "Settings" at bounding box center [67, 207] width 46 height 13
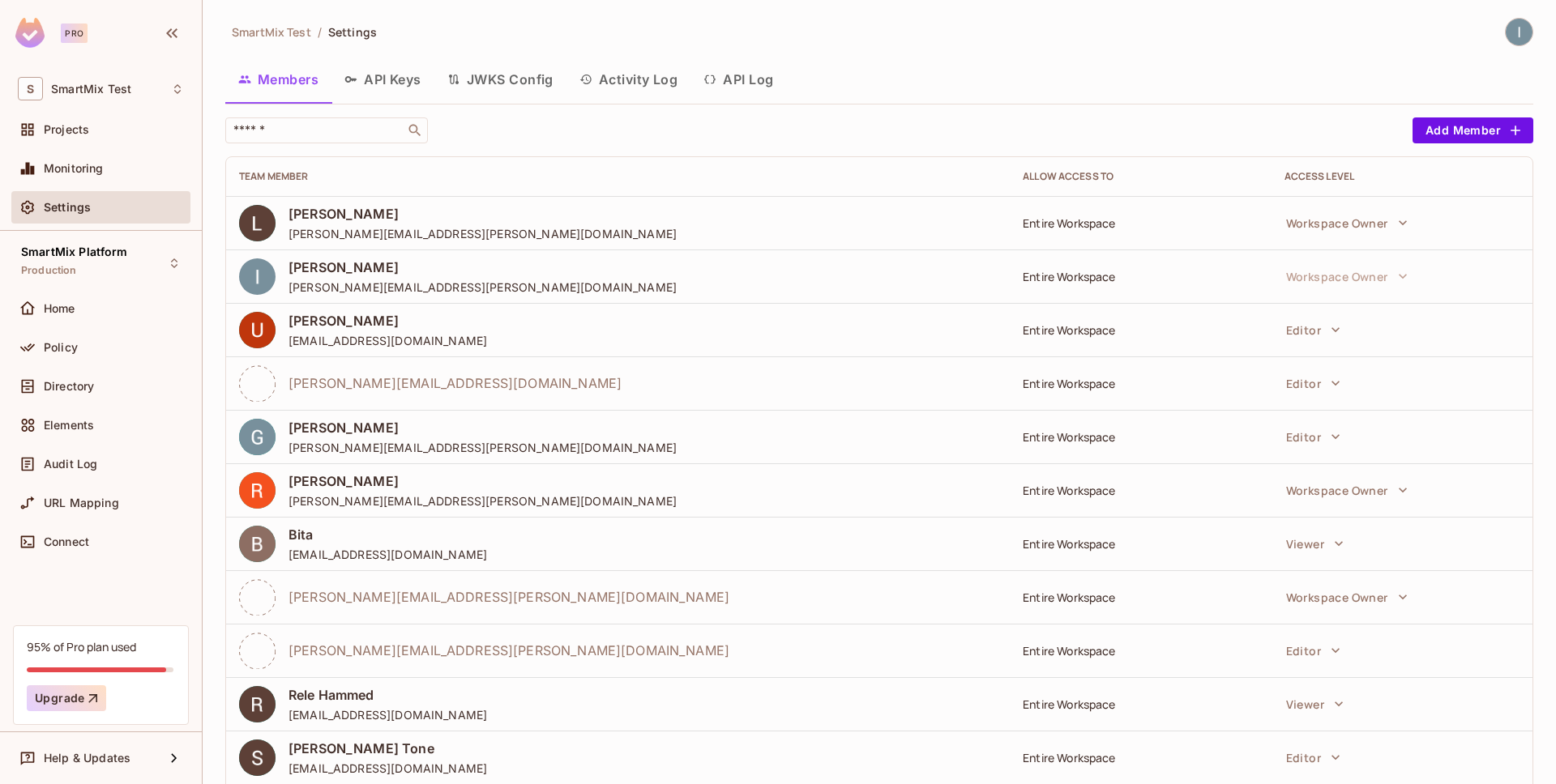
click at [732, 79] on button "API Log" at bounding box center [738, 79] width 96 height 40
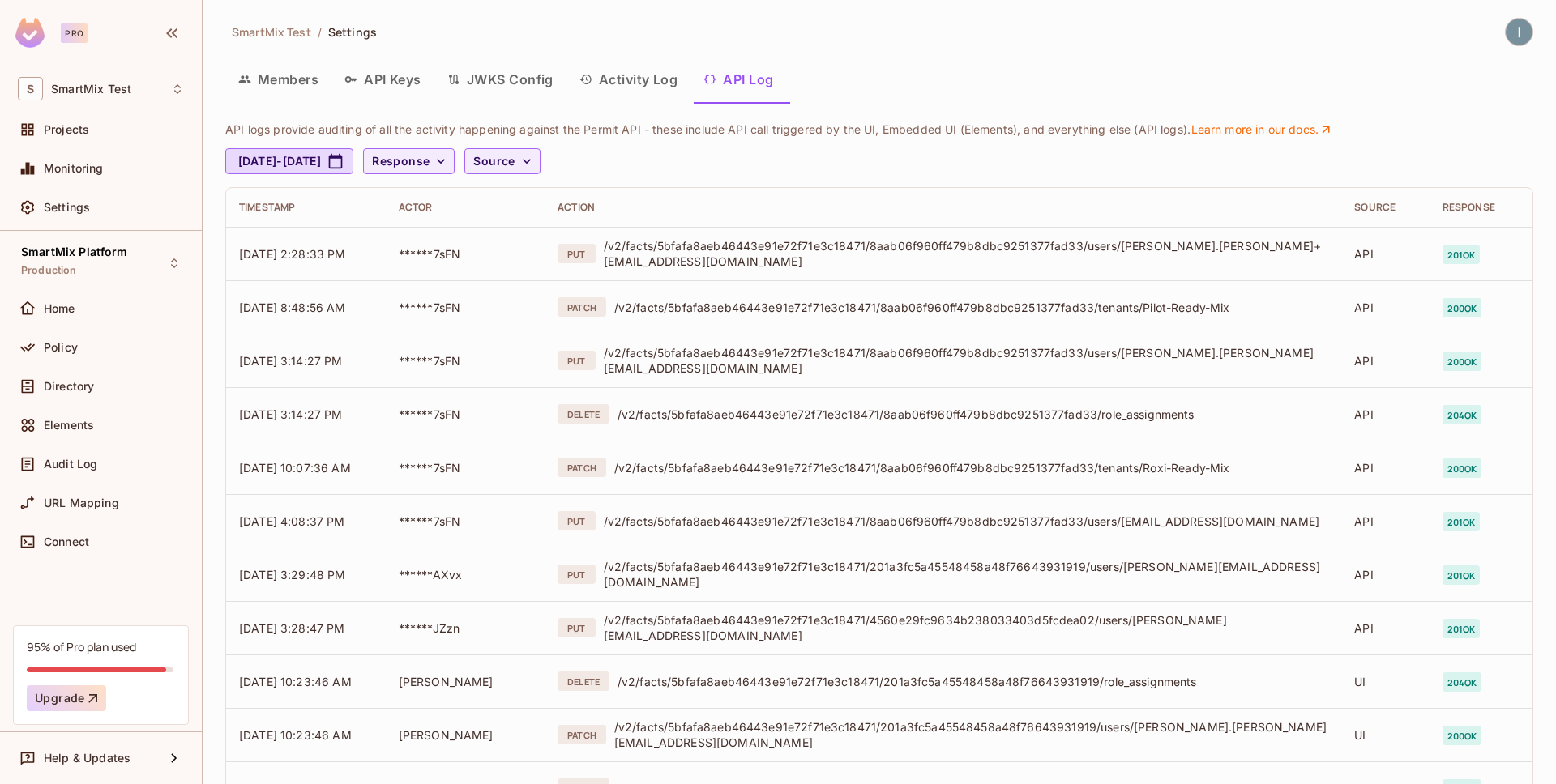
click at [444, 131] on p "API logs provide auditing of all the activity happening against the Permit API …" at bounding box center [867, 129] width 1283 height 15
click at [663, 80] on button "Activity Log" at bounding box center [628, 79] width 125 height 40
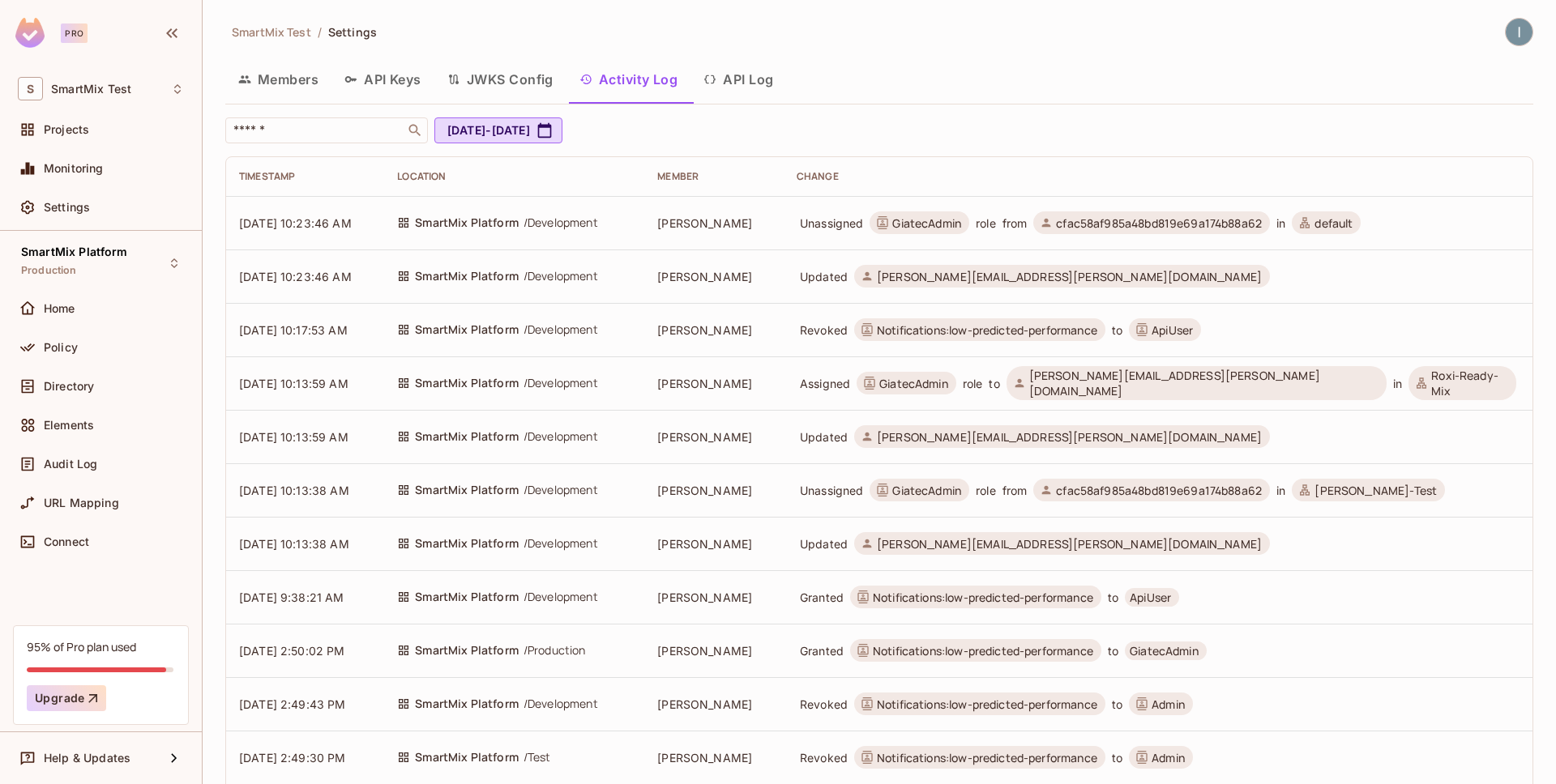
click at [745, 76] on button "API Log" at bounding box center [738, 79] width 96 height 40
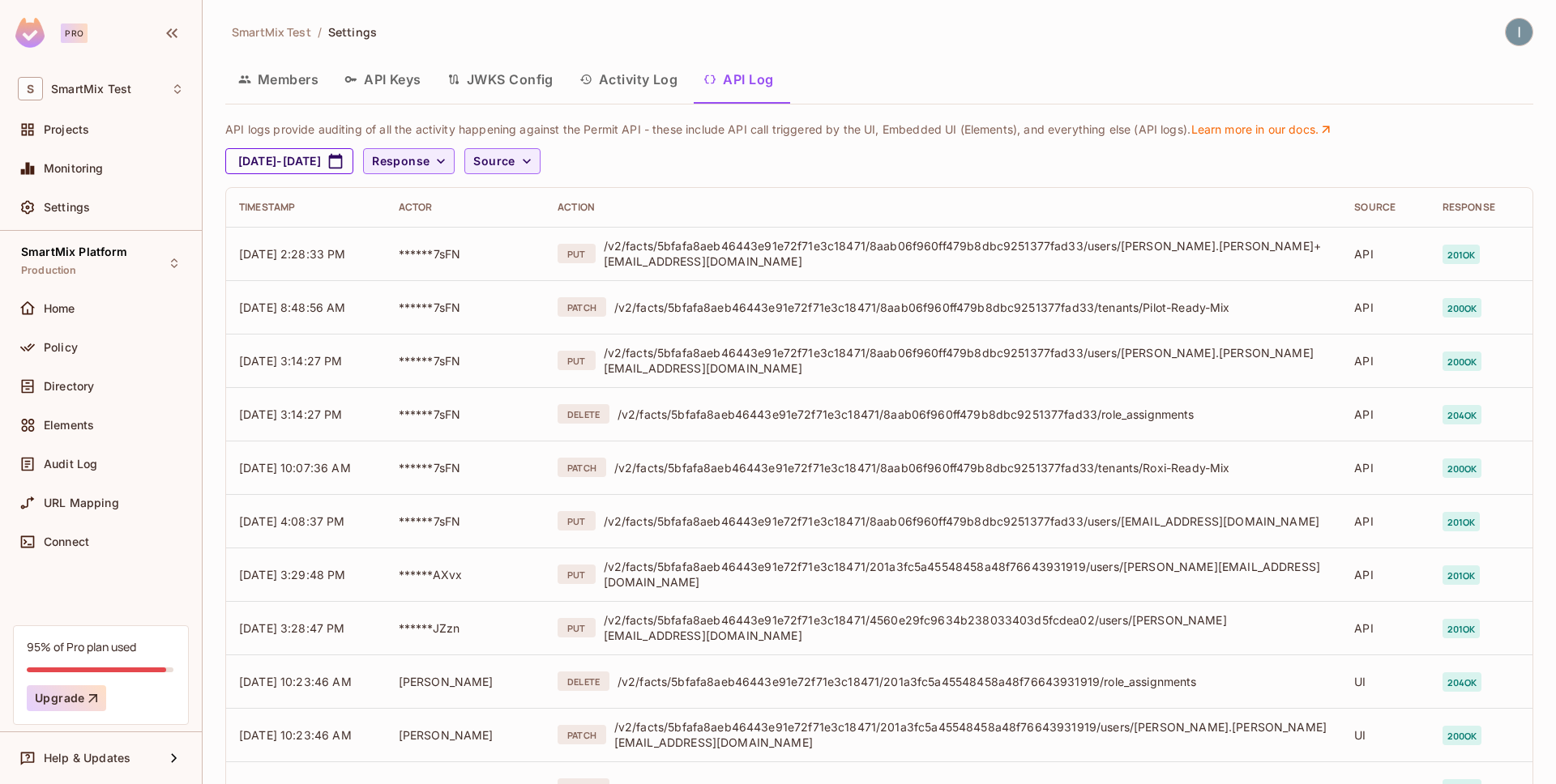
click at [342, 165] on icon "button" at bounding box center [336, 161] width 14 height 15
select select "*"
select select "****"
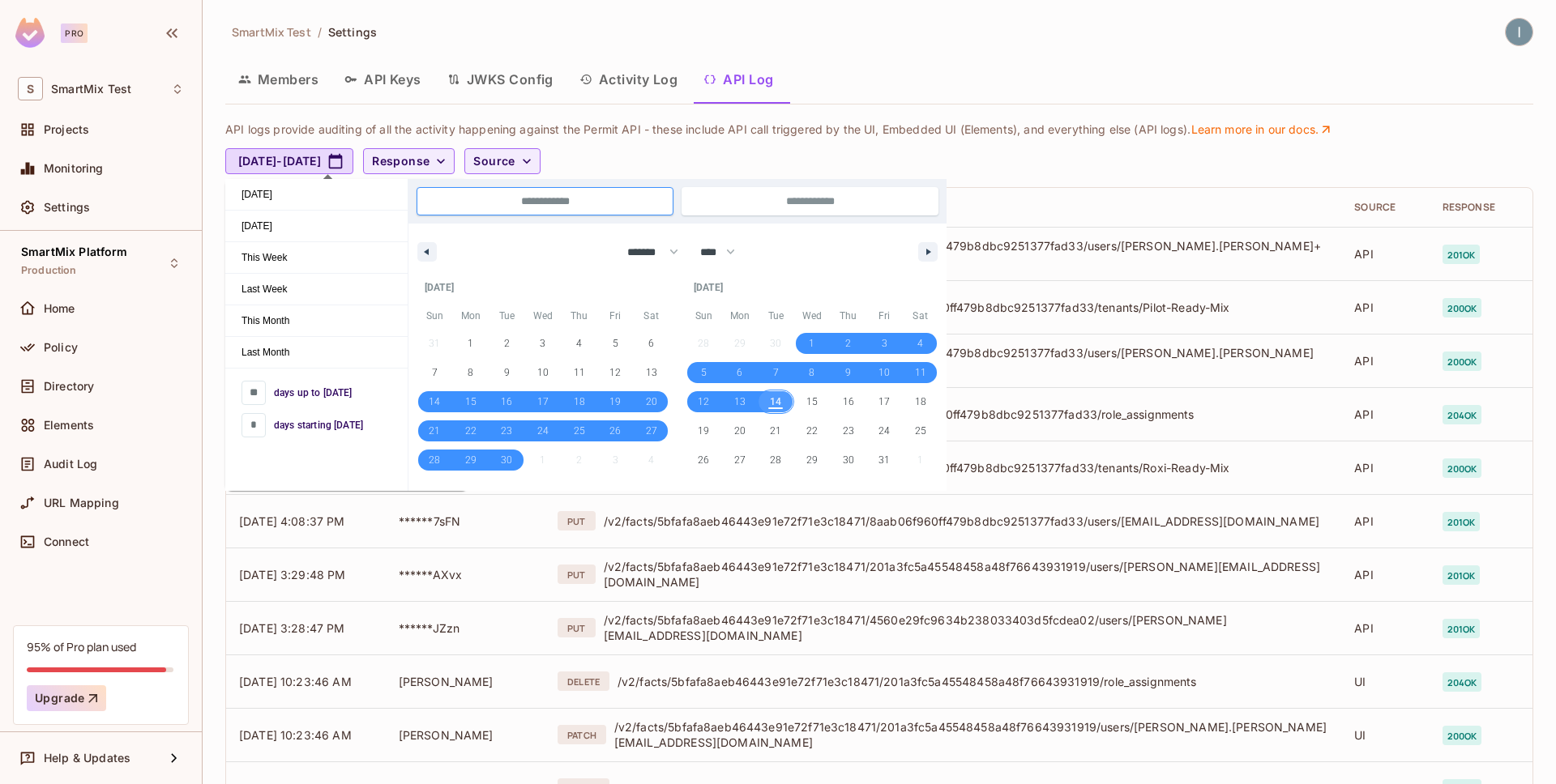
click at [780, 405] on span "14" at bounding box center [775, 401] width 11 height 29
type input "*"
type input "**********"
select select "*"
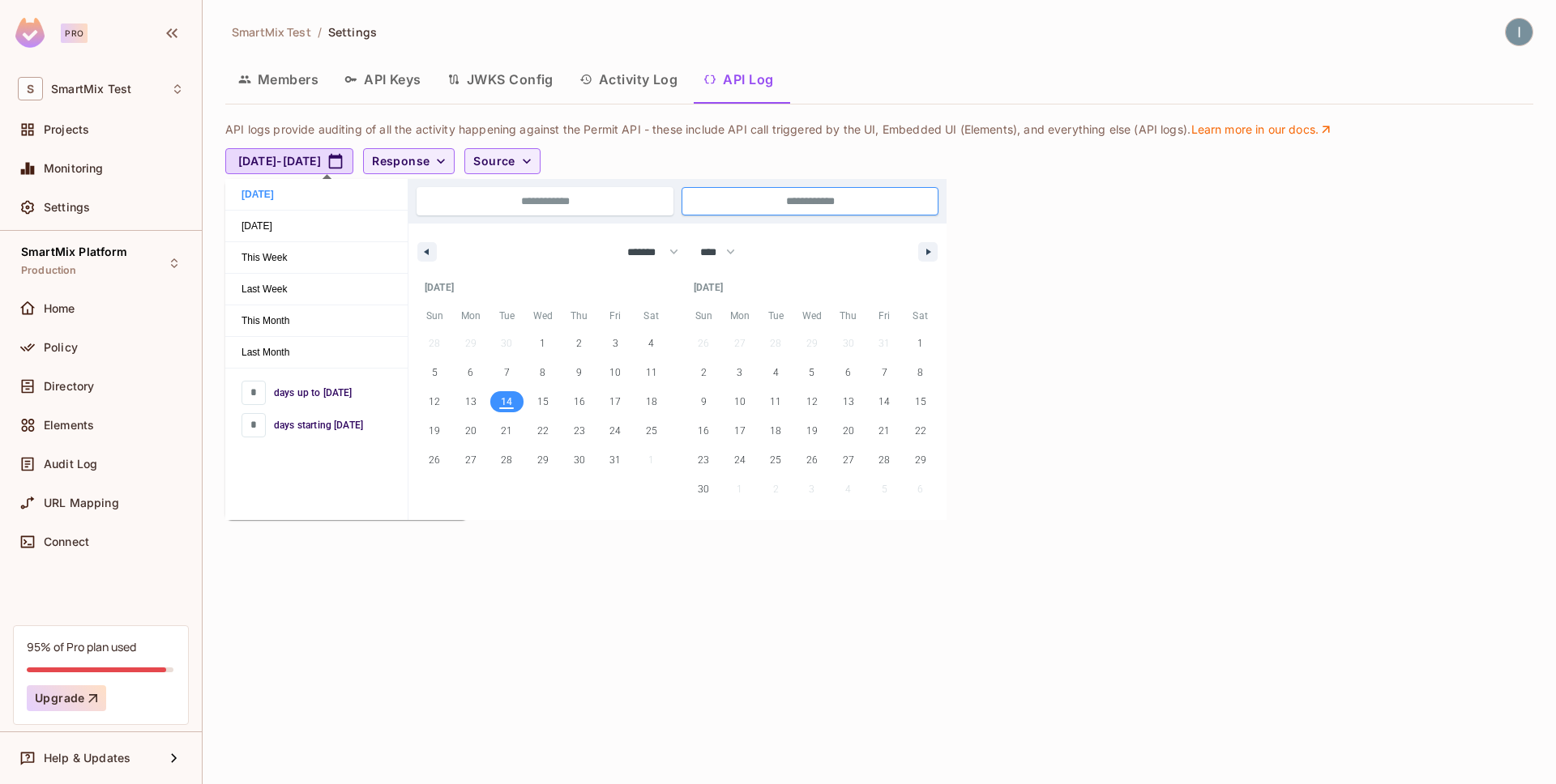
click at [780, 405] on span "11" at bounding box center [775, 401] width 11 height 29
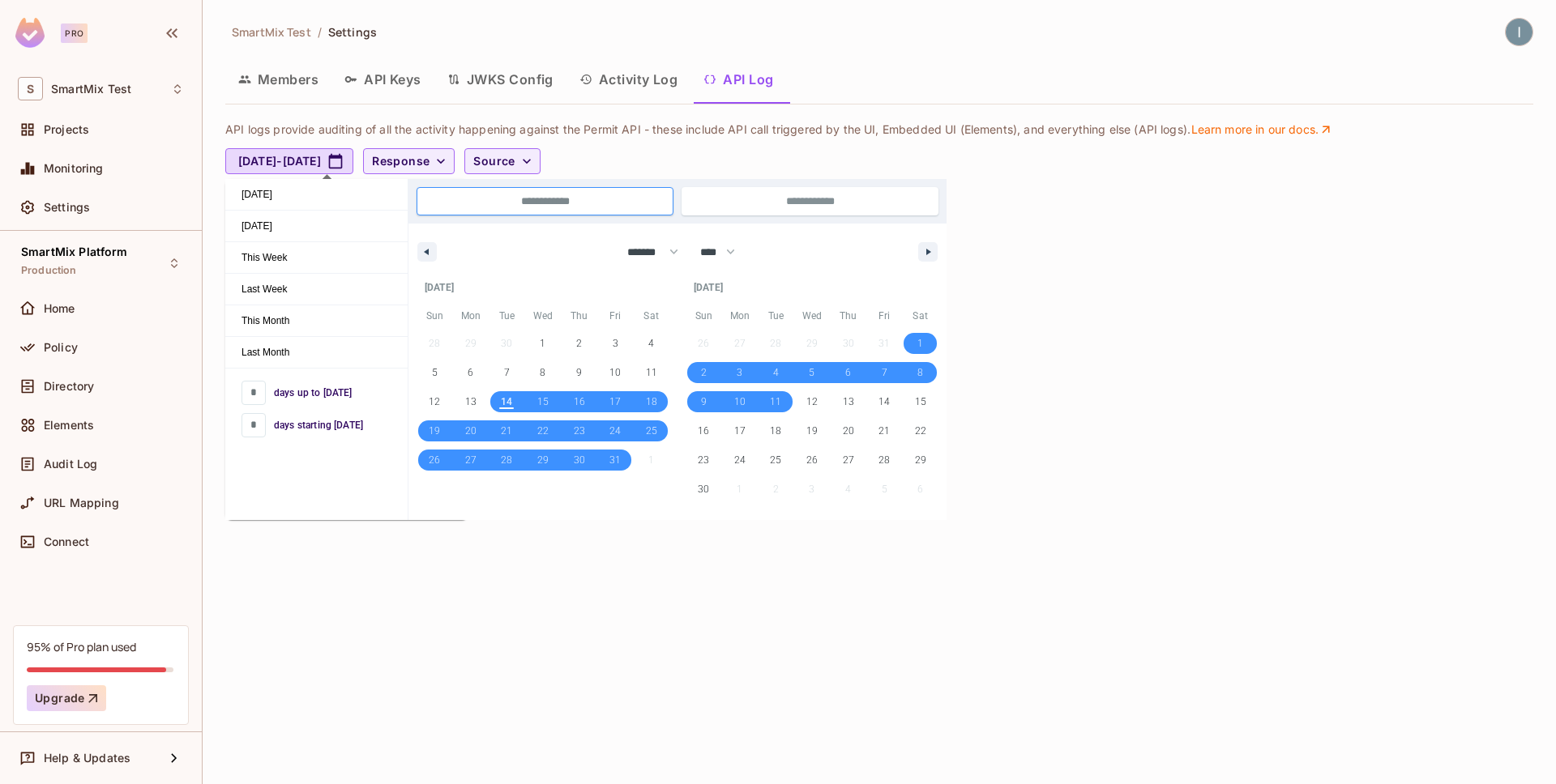
type input "*"
type input "**"
type input "**********"
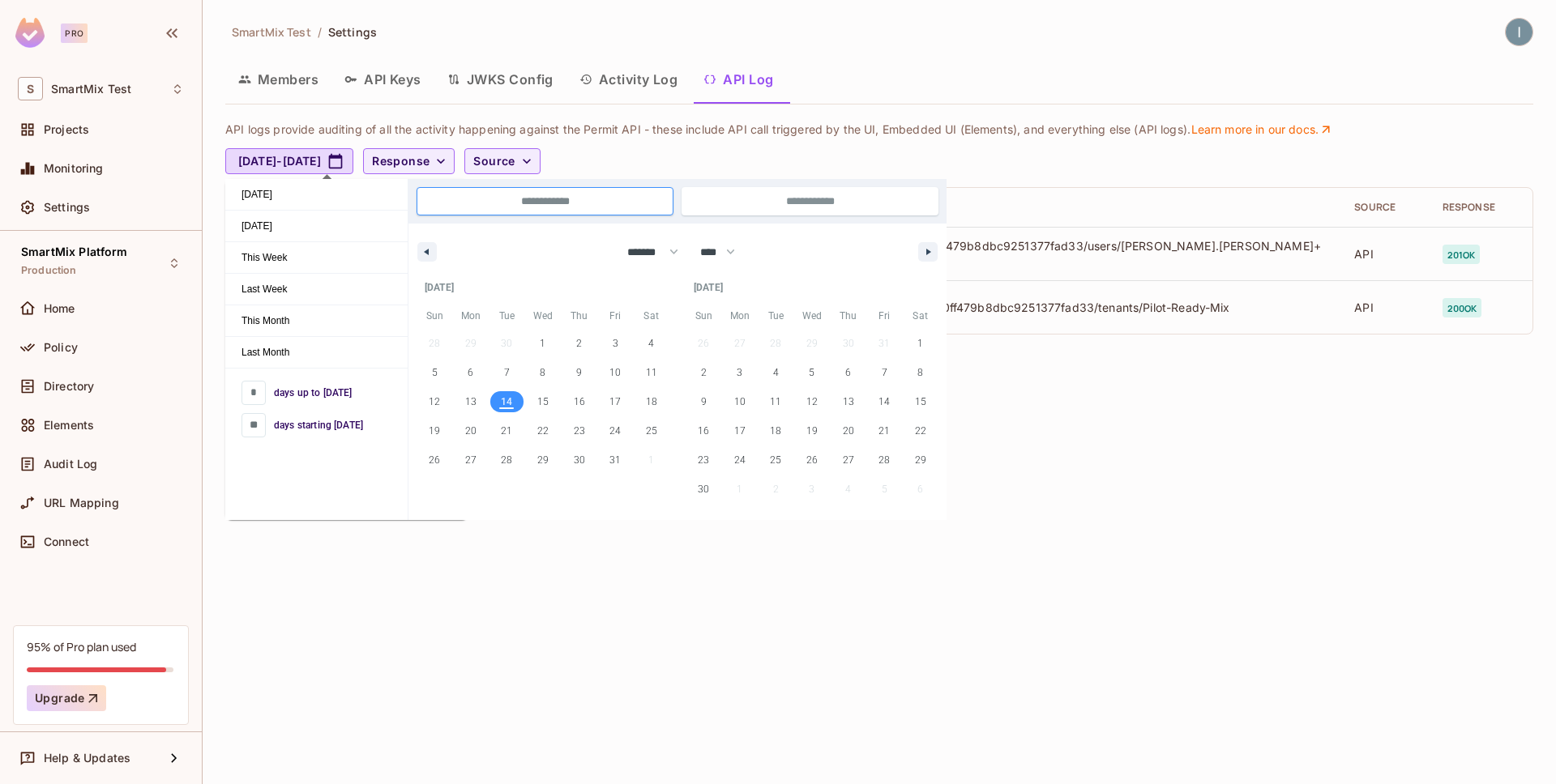
click at [506, 407] on span "14" at bounding box center [506, 401] width 11 height 29
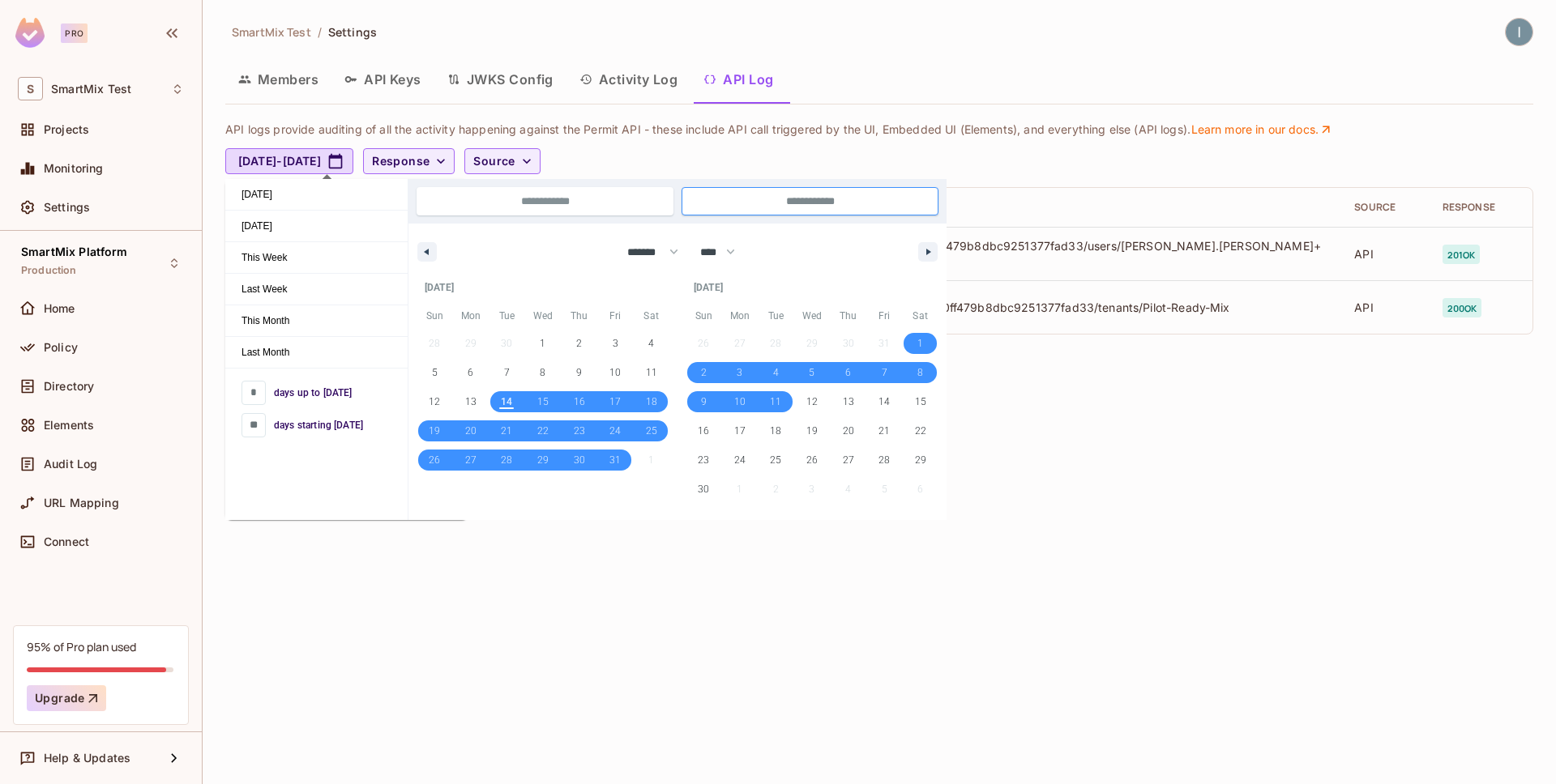
click at [510, 400] on span "14" at bounding box center [506, 401] width 11 height 29
type input "*"
type input "**********"
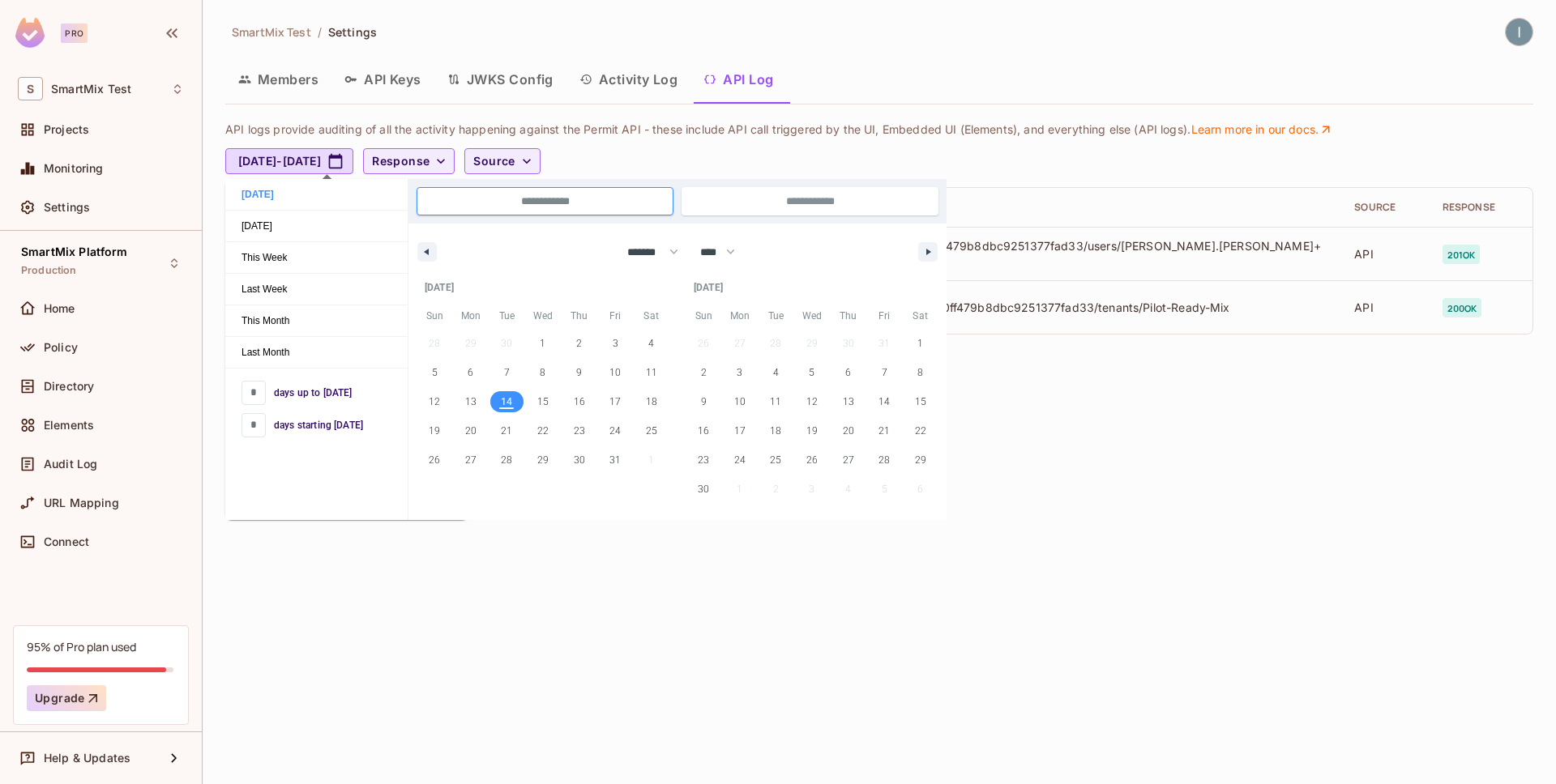
click at [1119, 149] on div "[DATE] - [DATE] Response Source" at bounding box center [875, 160] width 1300 height 26
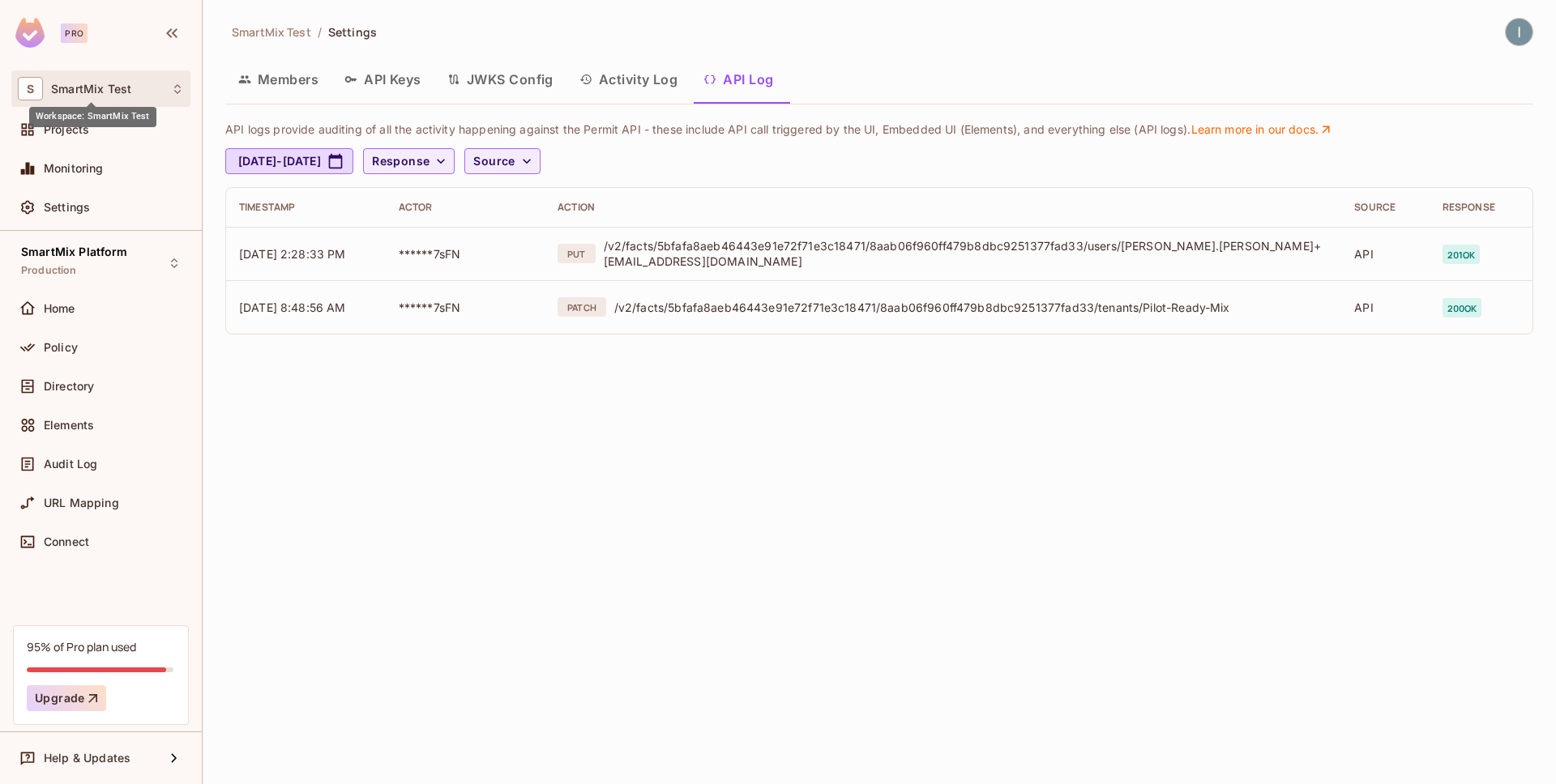
click at [107, 93] on span "SmartMix Test" at bounding box center [91, 89] width 80 height 13
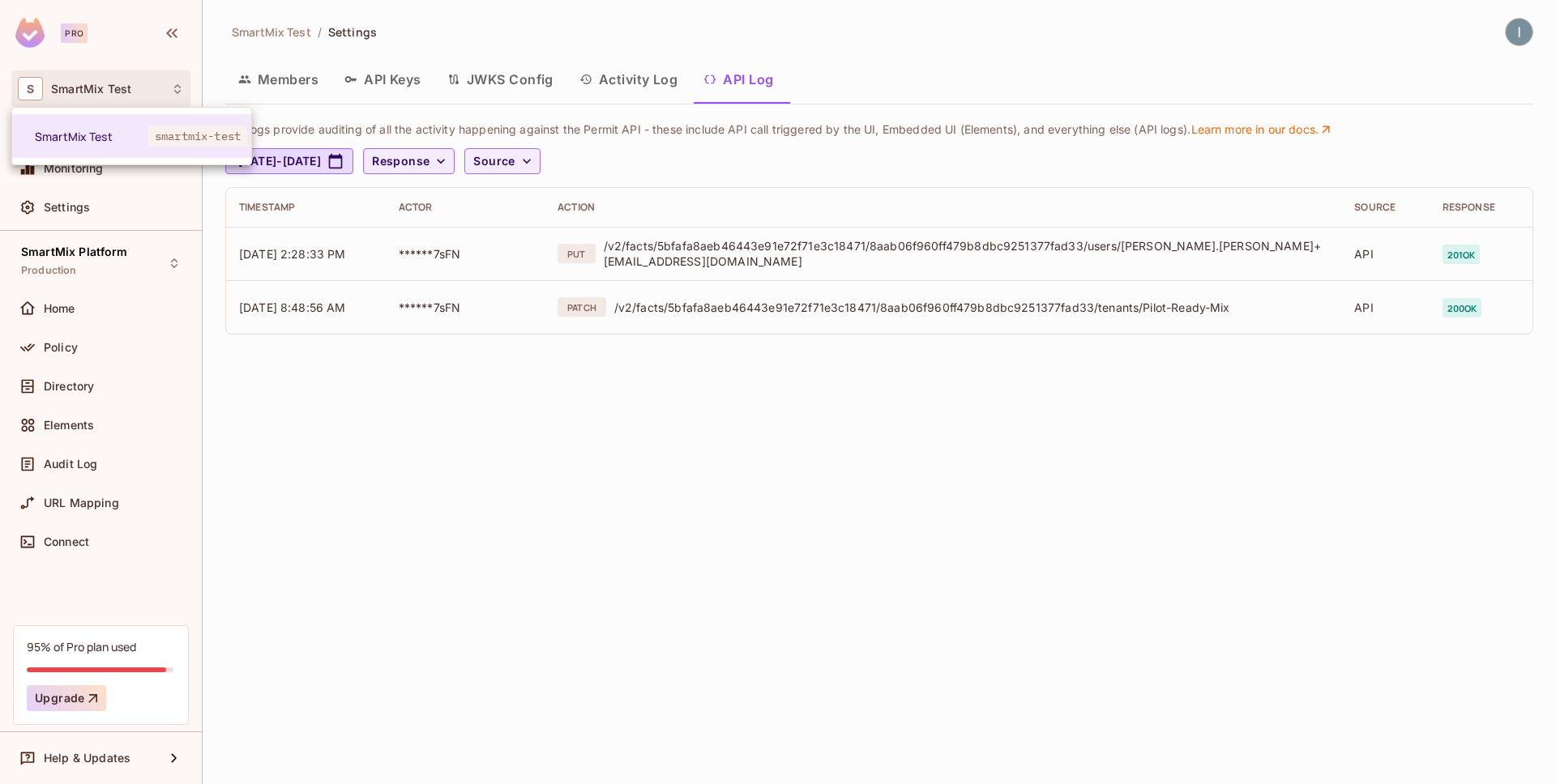
click at [370, 377] on div at bounding box center [778, 392] width 1556 height 784
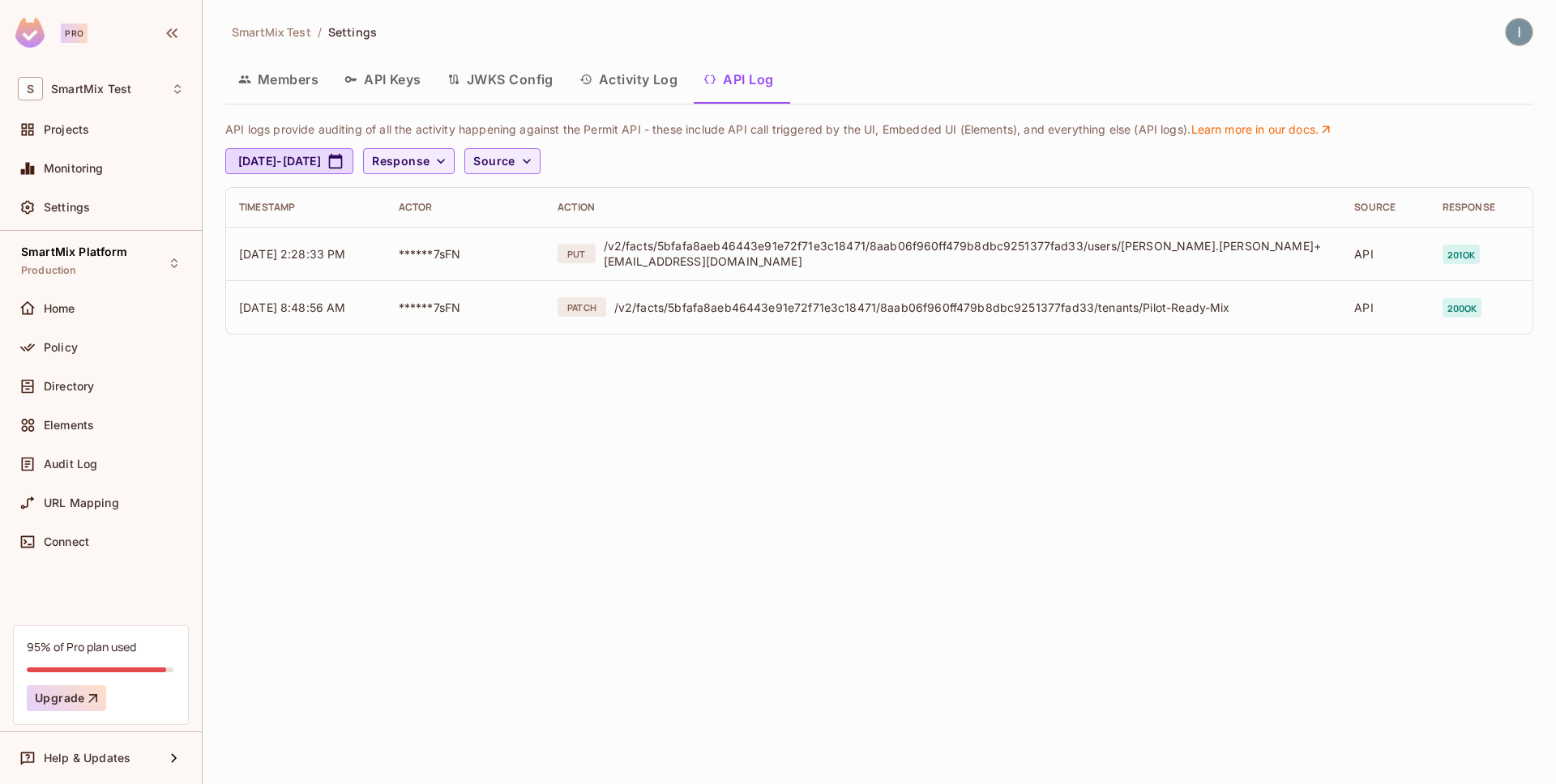
click at [285, 34] on span "SmartMix Test" at bounding box center [271, 32] width 79 height 15
click at [345, 30] on span "Settings" at bounding box center [352, 32] width 48 height 15
click at [99, 256] on span "SmartMix Platform" at bounding box center [75, 252] width 107 height 13
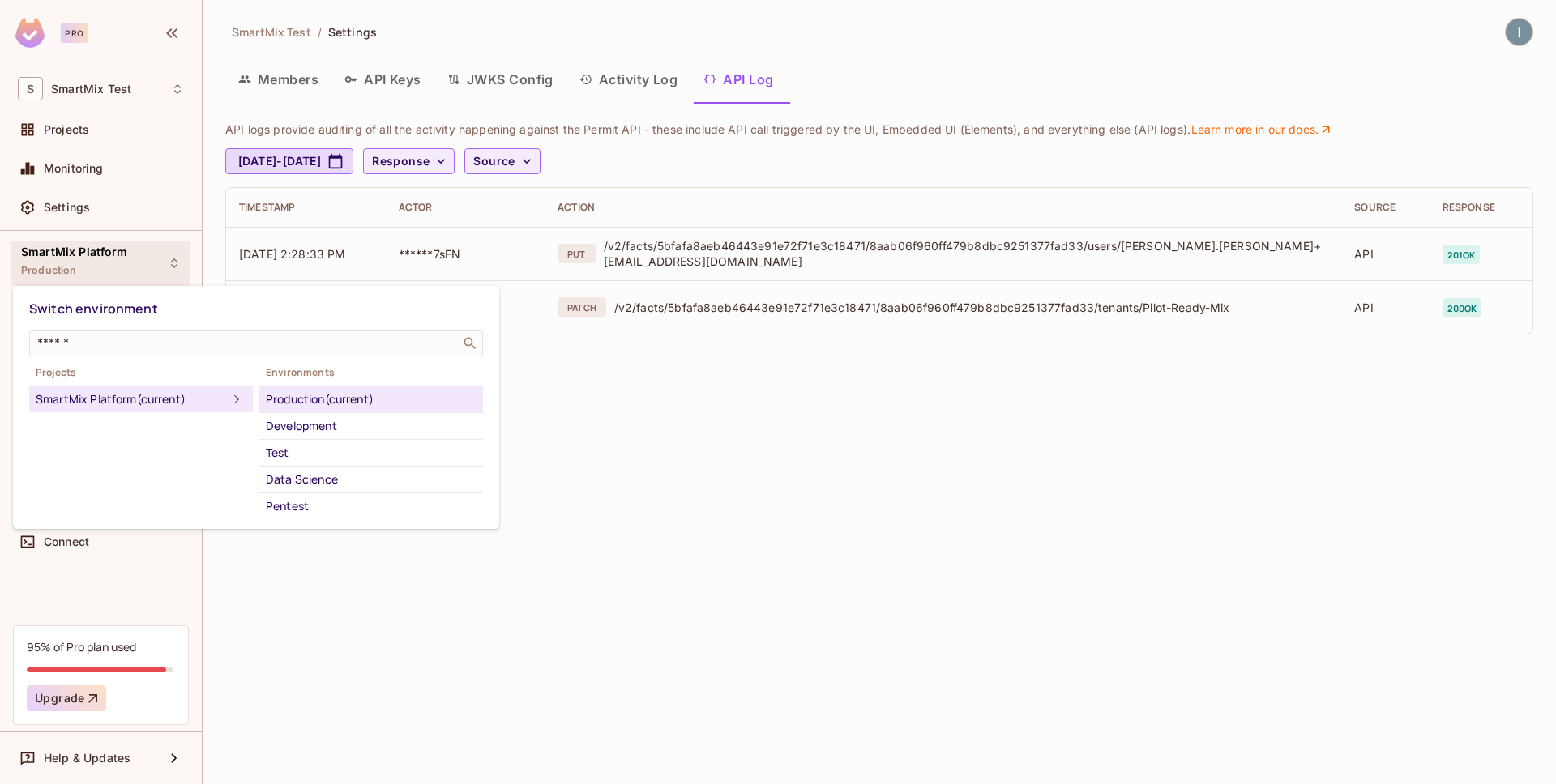
click at [364, 597] on div at bounding box center [778, 392] width 1556 height 784
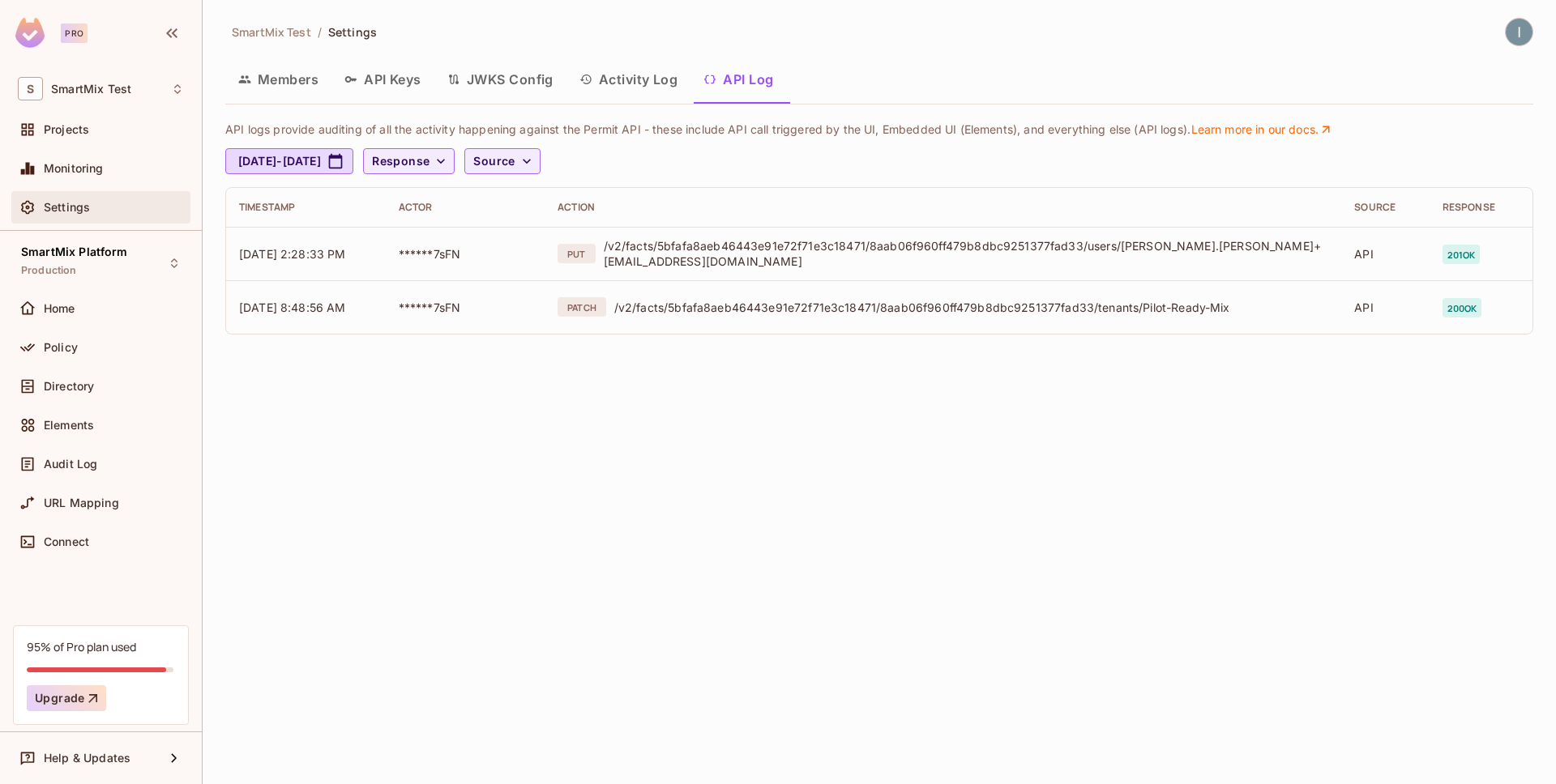
click at [86, 197] on div "Settings" at bounding box center [100, 207] width 179 height 33
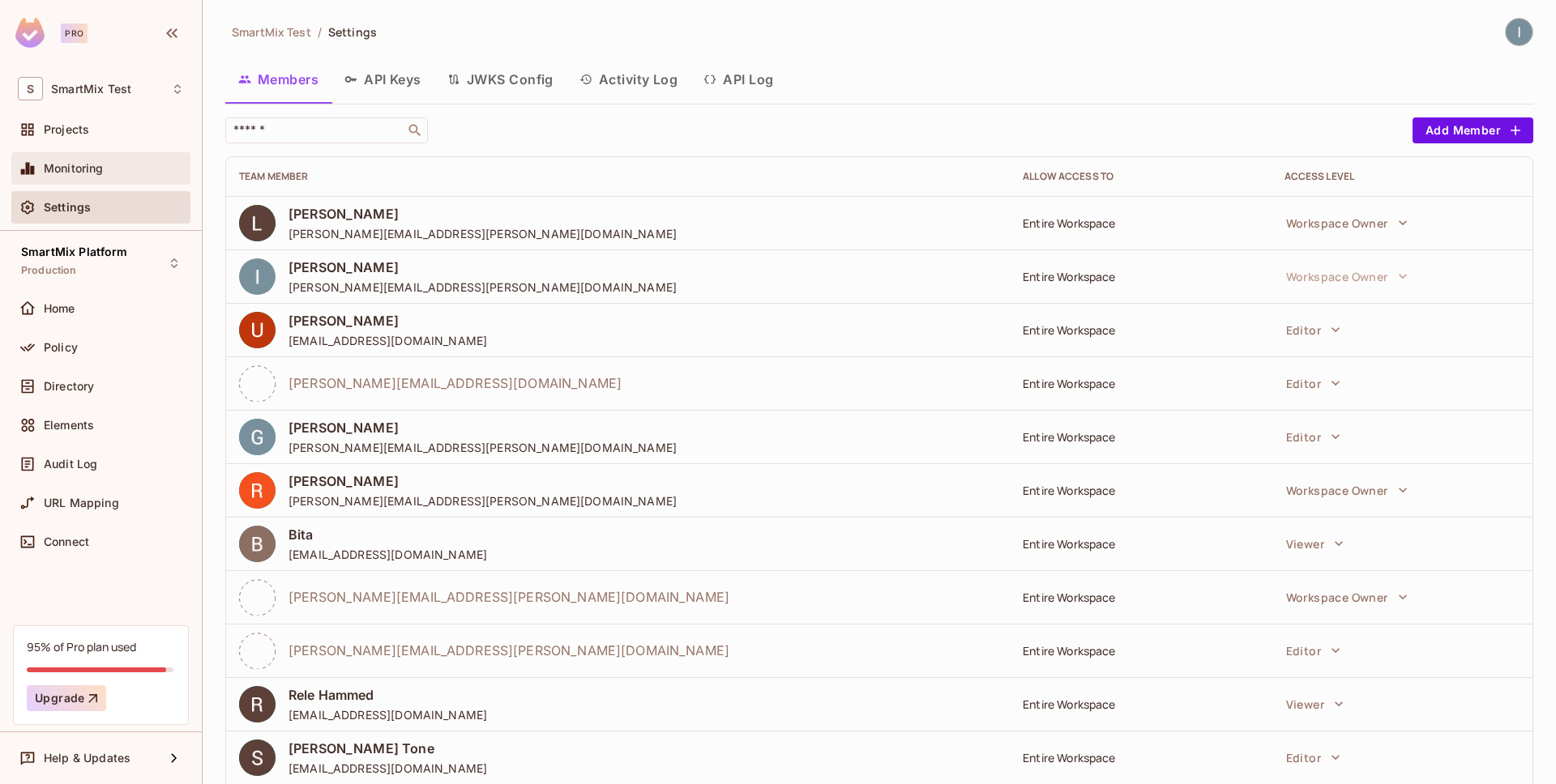
click at [87, 171] on span "Monitoring" at bounding box center [74, 168] width 60 height 13
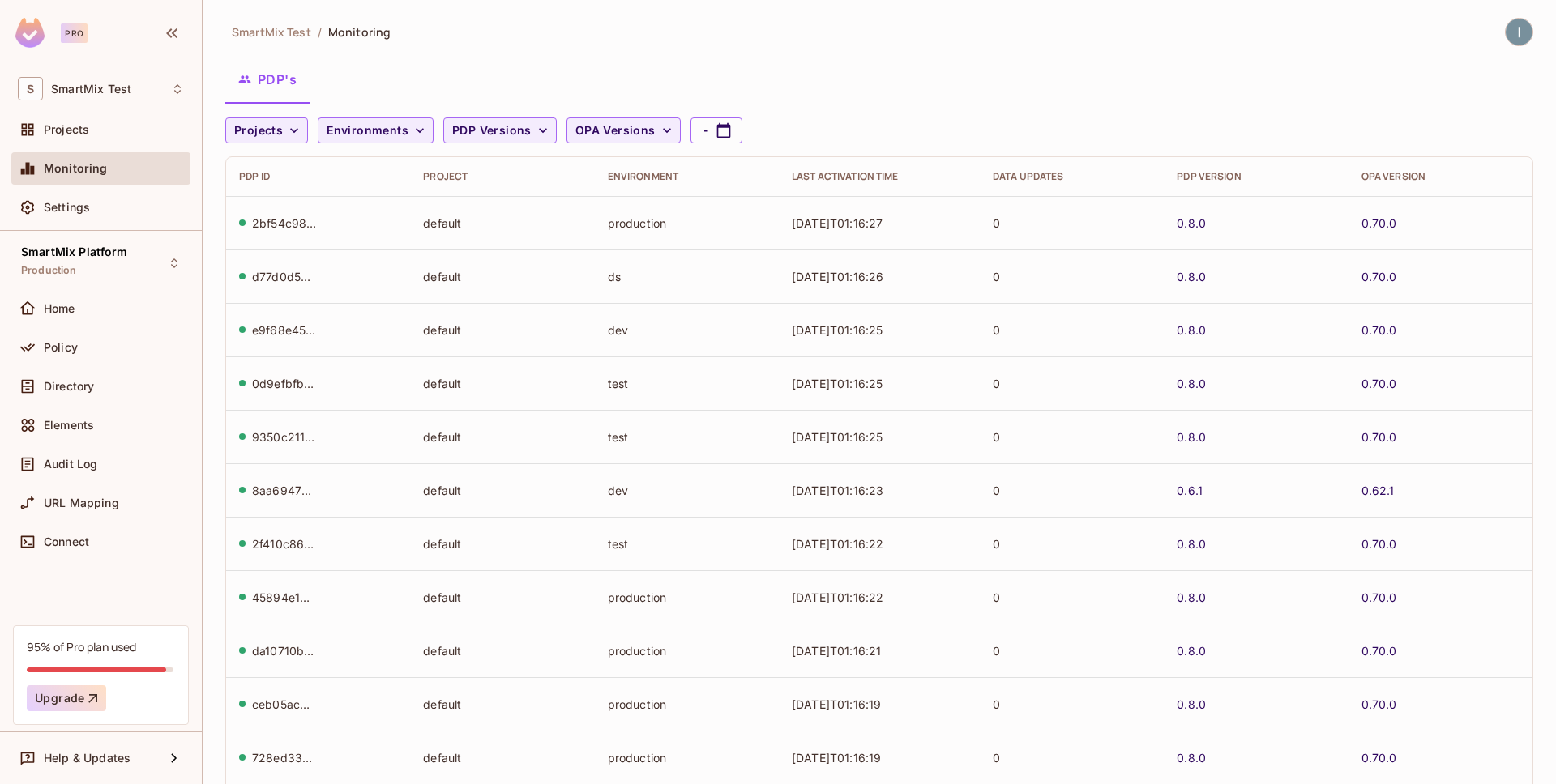
click at [275, 223] on div "2bf54c98-7991-4edc-85b3-9bcdfbde58ec" at bounding box center [284, 223] width 65 height 15
click at [1177, 230] on link "0.8.0" at bounding box center [1191, 223] width 29 height 15
click at [719, 131] on icon "button" at bounding box center [723, 130] width 16 height 16
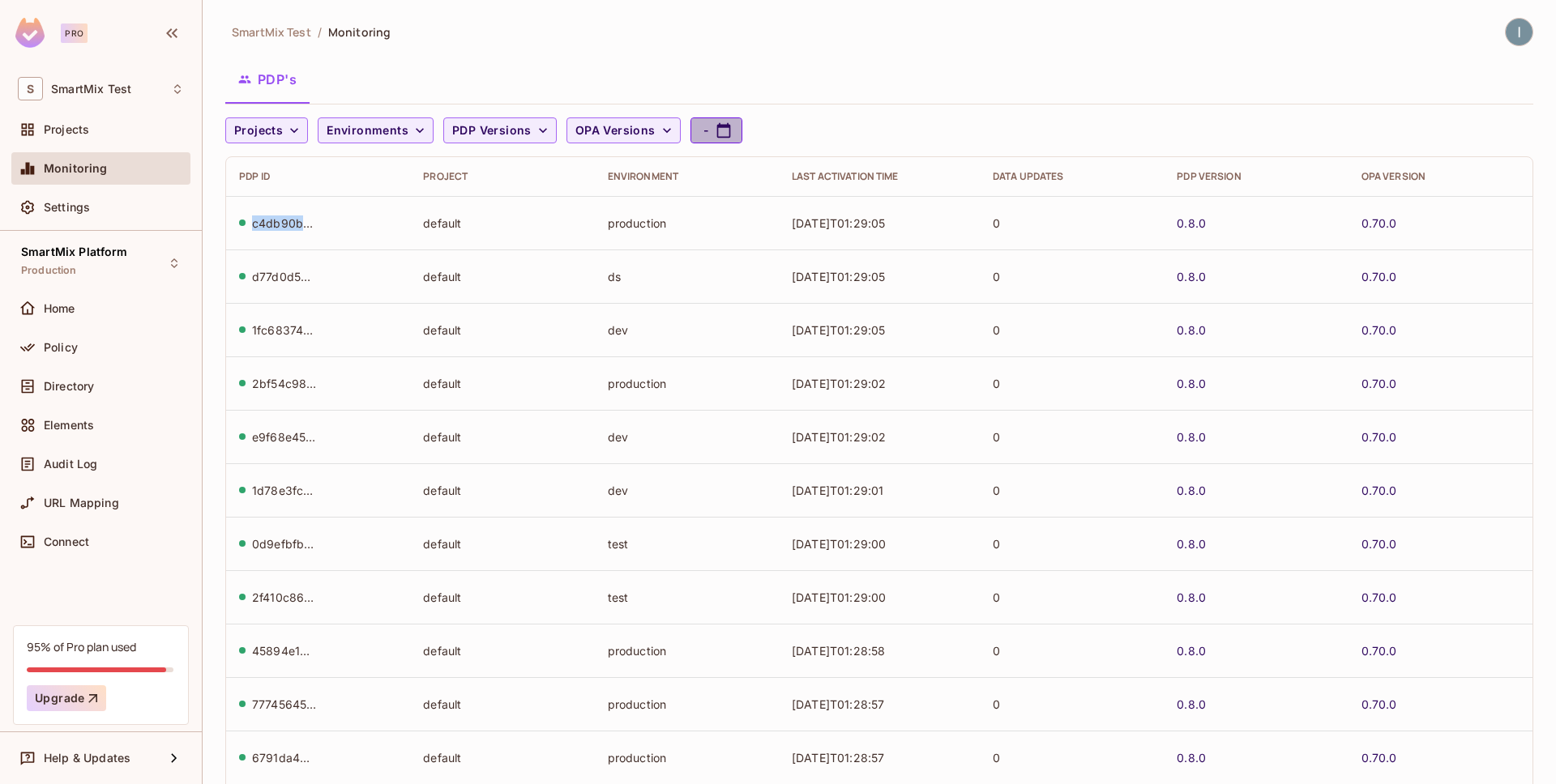
select select "*"
select select "****"
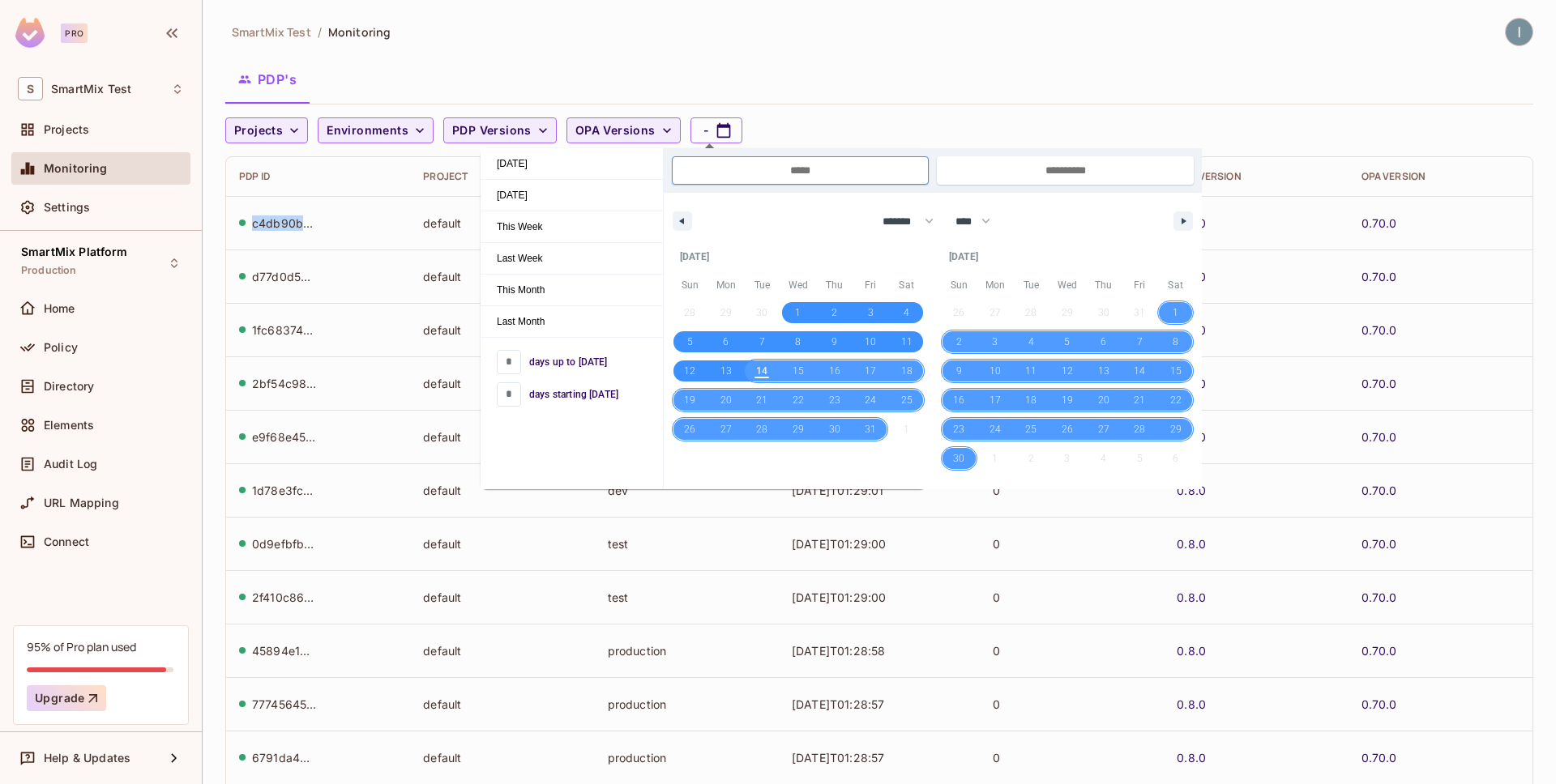
click at [763, 367] on span "14" at bounding box center [761, 370] width 11 height 29
type input "*"
type input "**********"
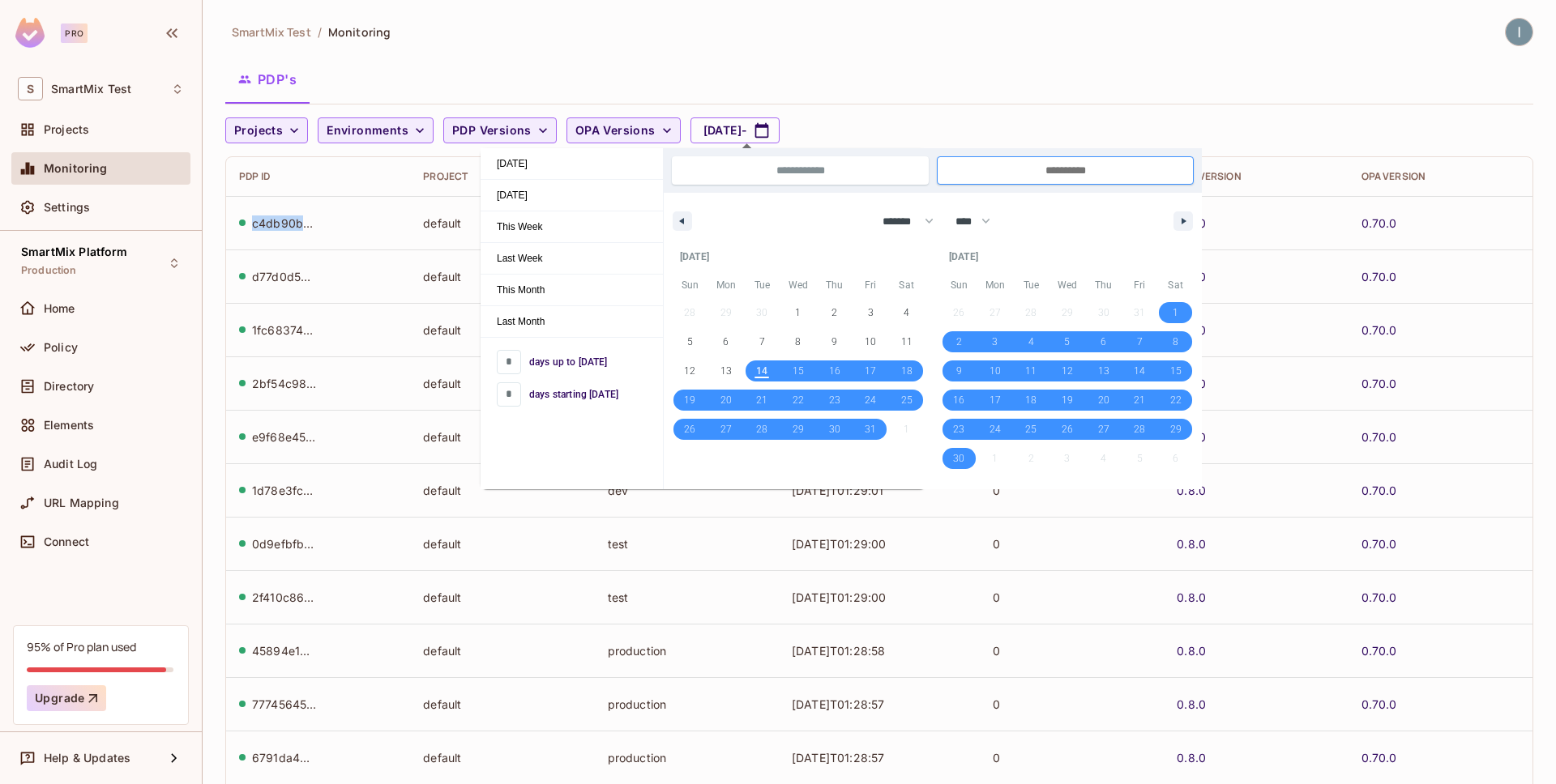
click at [762, 370] on span "14" at bounding box center [761, 370] width 11 height 29
type input "*"
type input "**********"
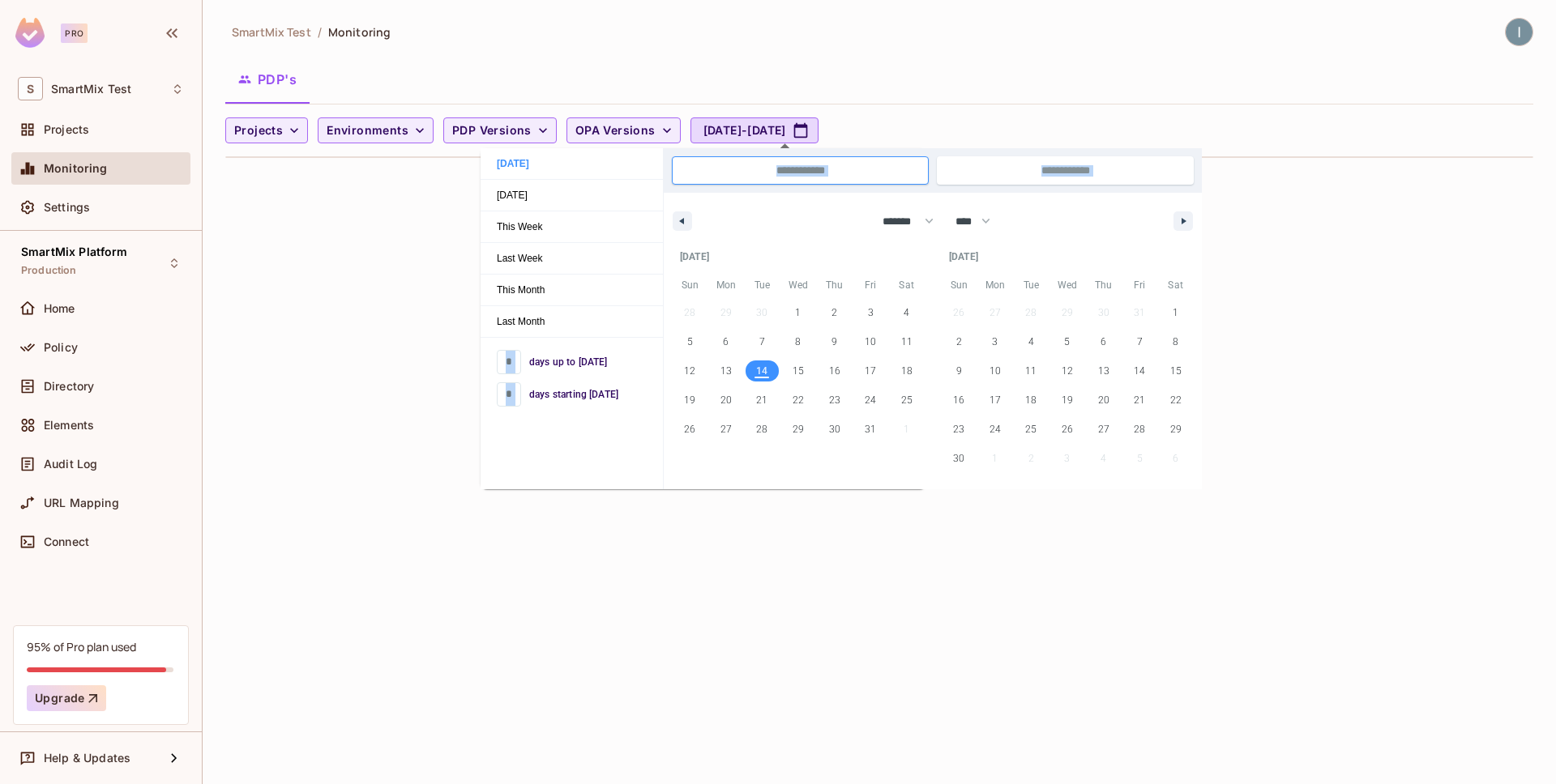
click at [1040, 117] on div "Projects Environments PDP Versions OPA Versions [DATE] - [DATE]" at bounding box center [875, 129] width 1300 height 26
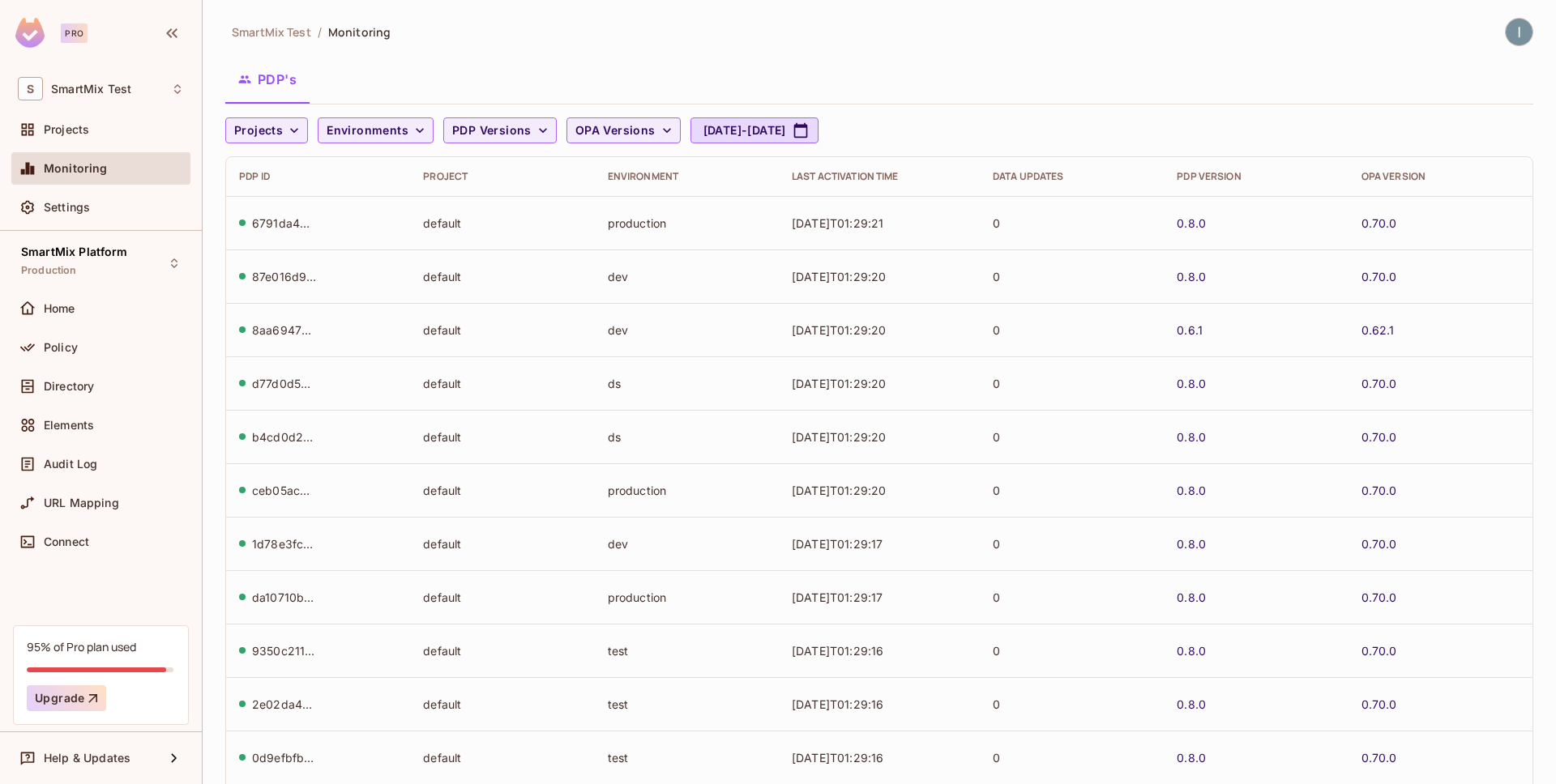
click at [906, 60] on div "PDP's" at bounding box center [879, 79] width 1308 height 40
